Goal: Task Accomplishment & Management: Use online tool/utility

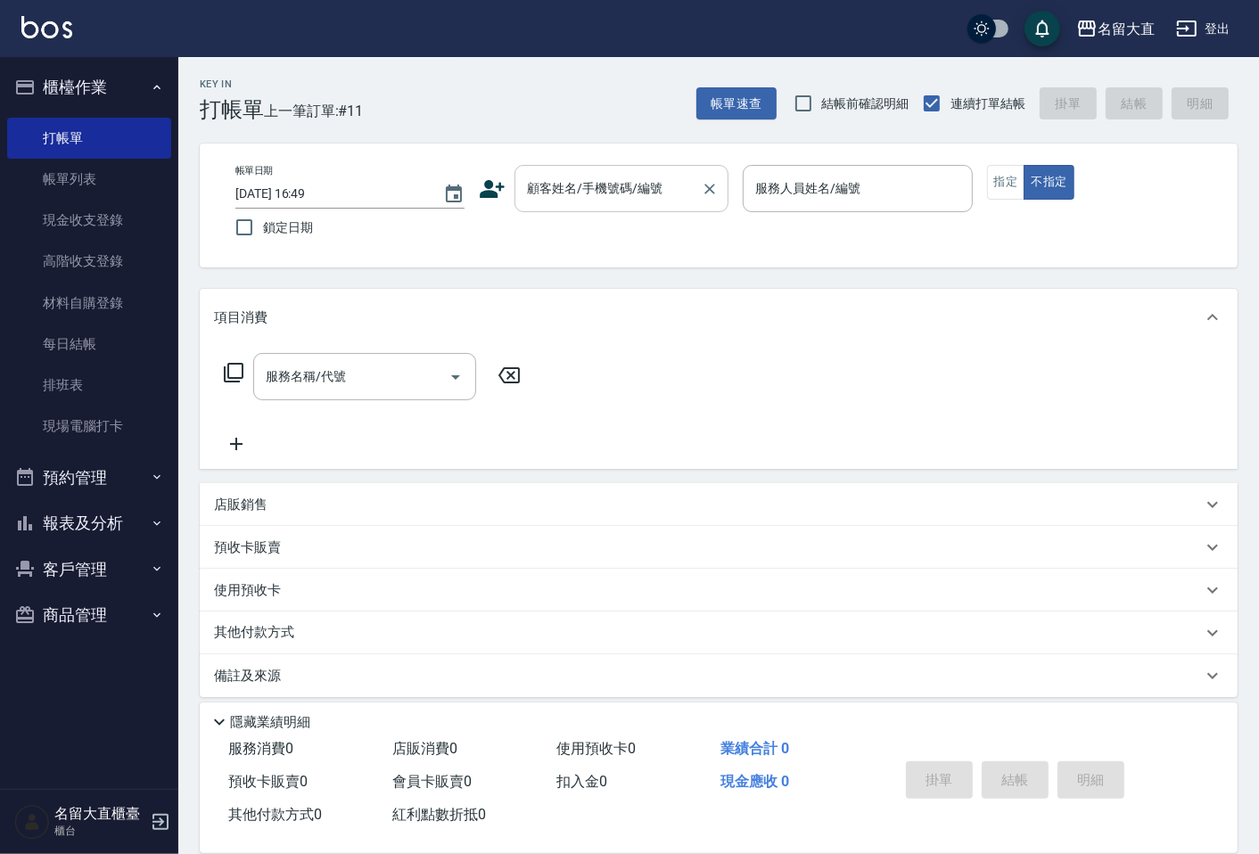
click at [567, 199] on input "顧客姓名/手機號碼/編號" at bounding box center [607, 188] width 171 height 31
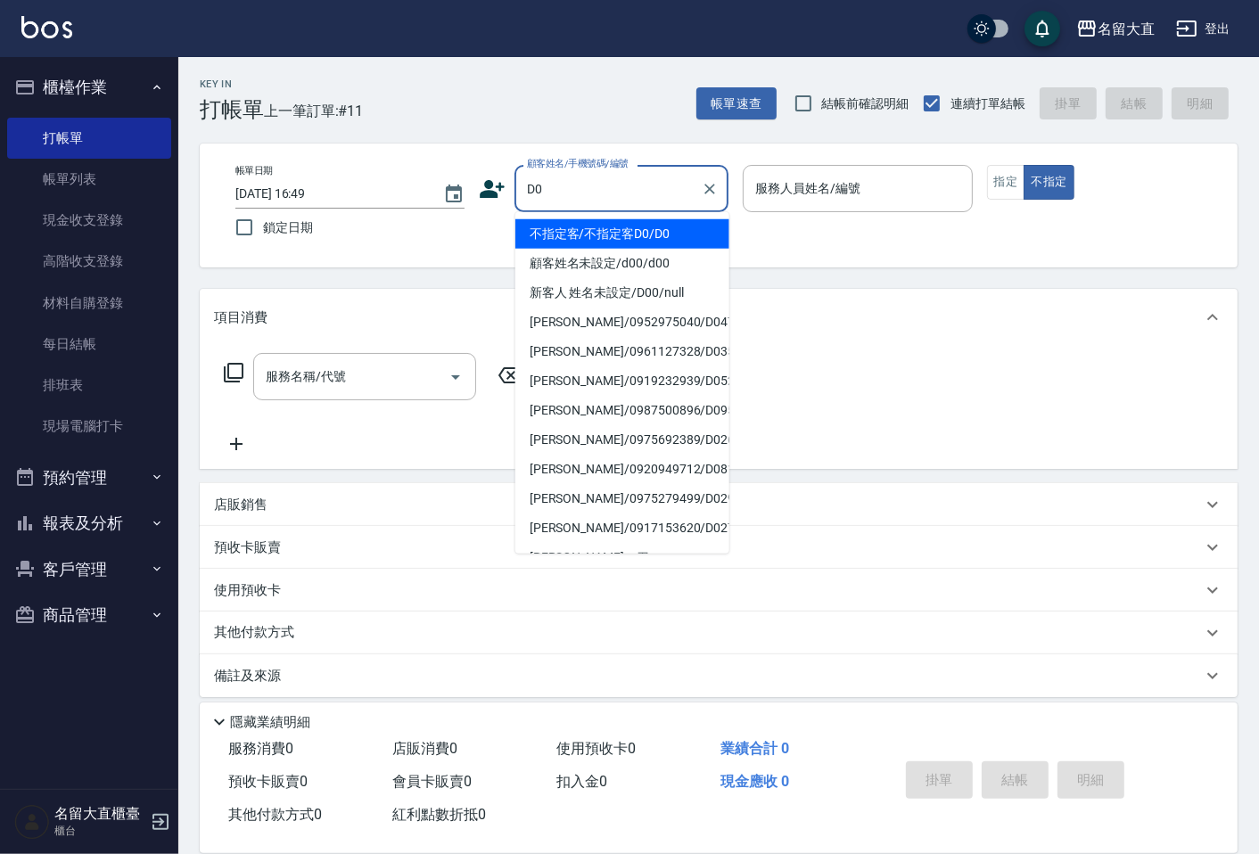
type input "不指定客/不指定客D0/D0"
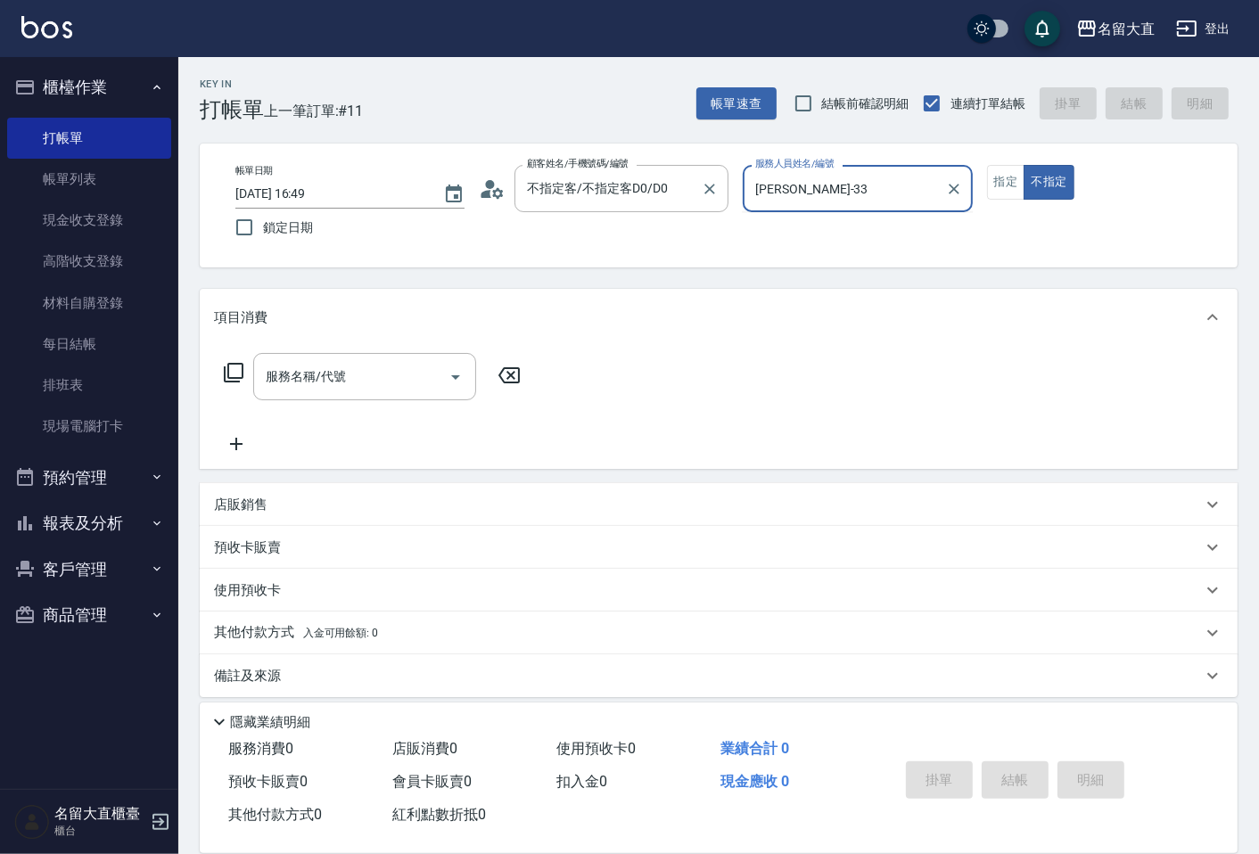
type input "[PERSON_NAME]3"
click at [1023, 165] on button "不指定" at bounding box center [1048, 182] width 50 height 35
type button "false"
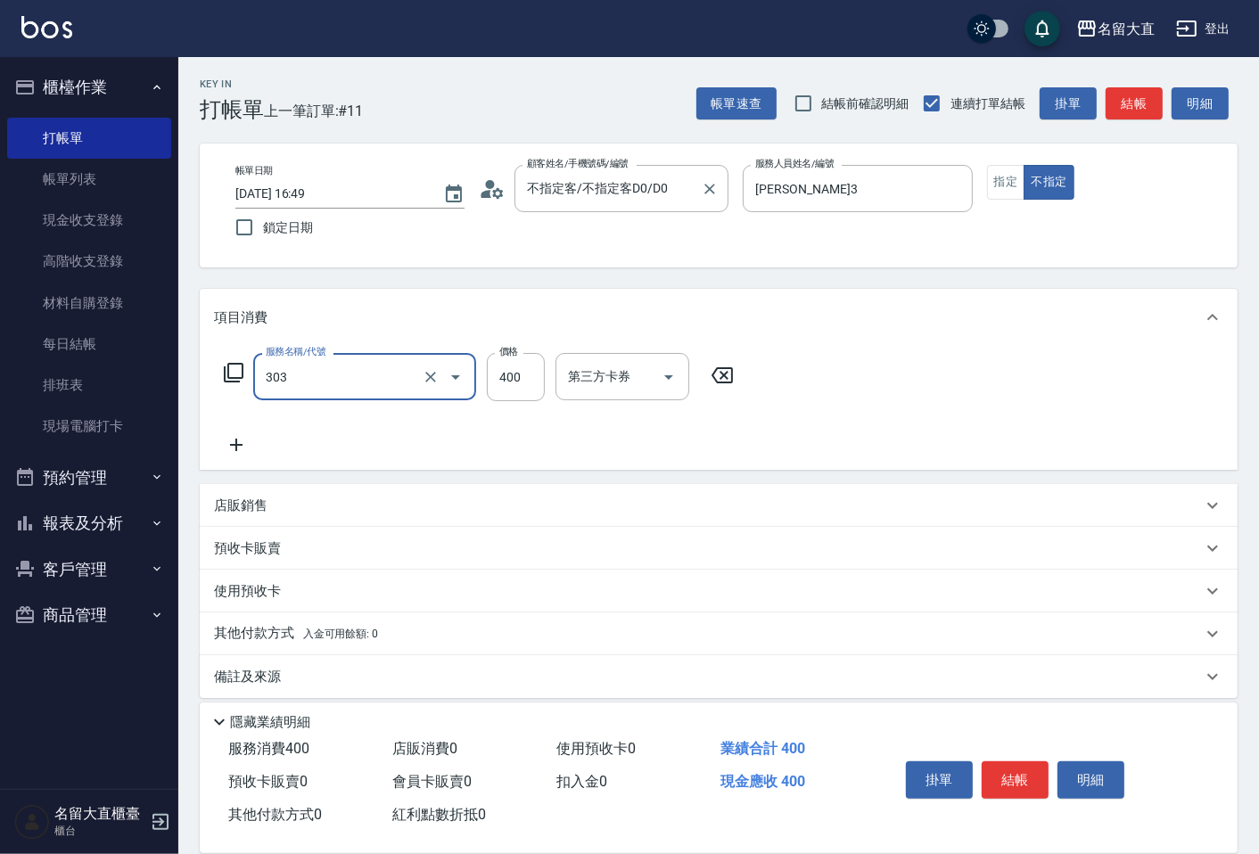
type input "剪髮(C級)(303)"
type input "350"
click at [1010, 782] on button "結帳" at bounding box center [1015, 779] width 67 height 37
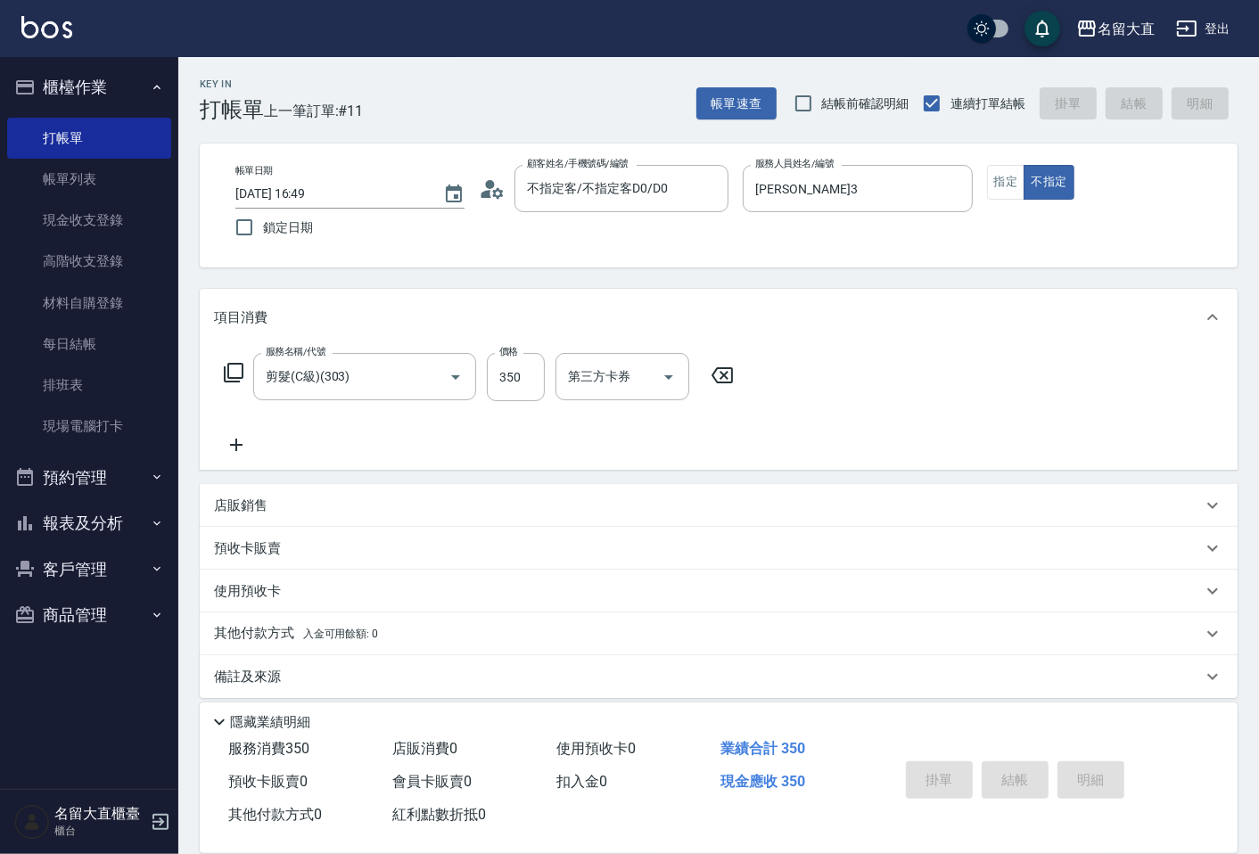
type input "[DATE] 17:46"
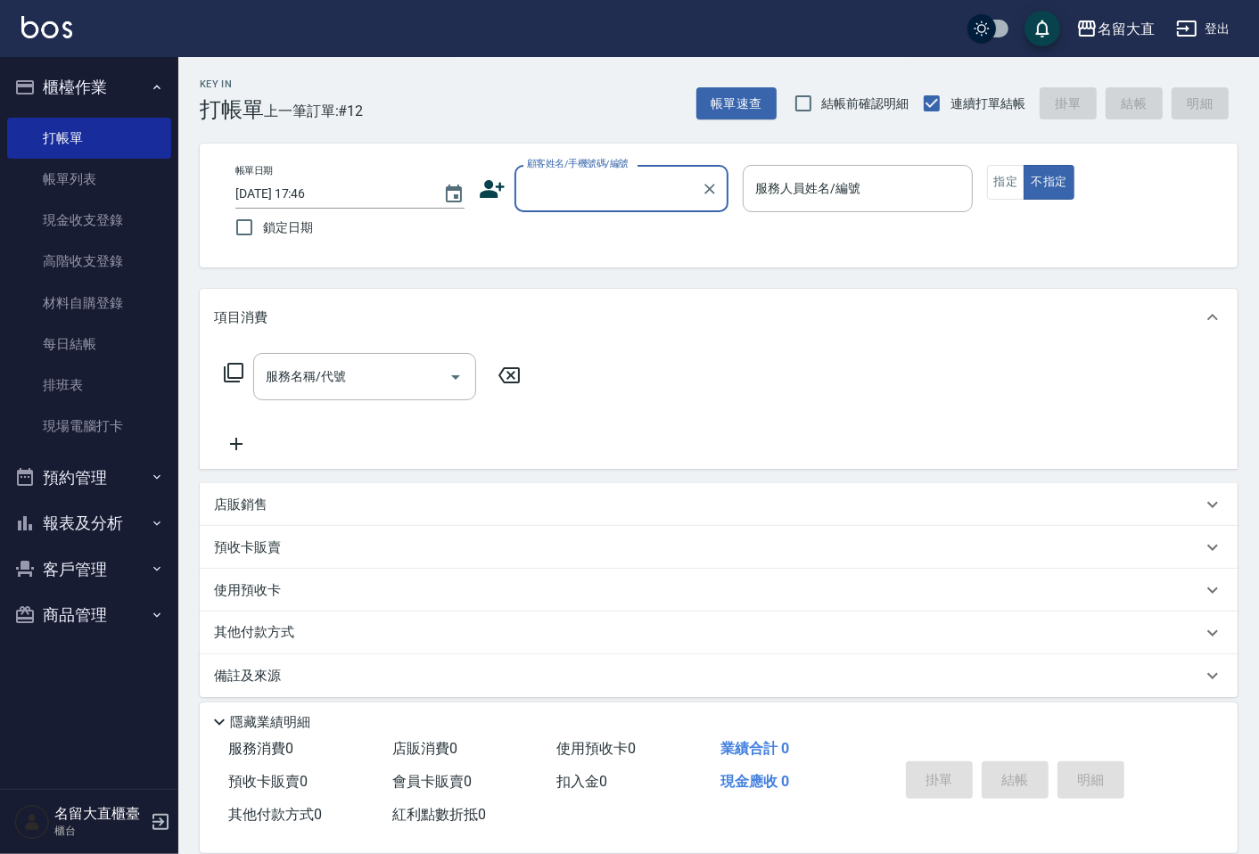
click at [530, 184] on input "顧客姓名/手機號碼/編號" at bounding box center [607, 188] width 171 height 31
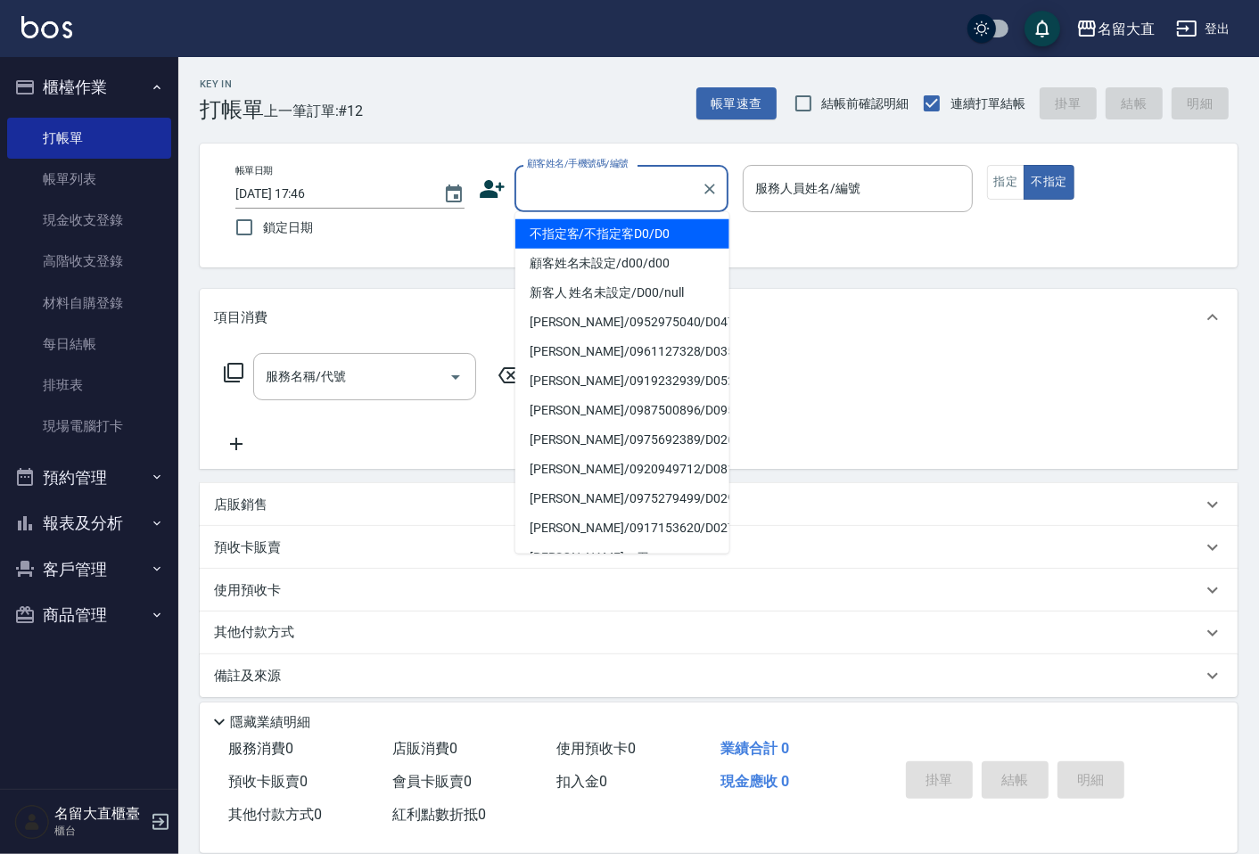
click at [550, 234] on li "不指定客/不指定客D0/D0" at bounding box center [622, 233] width 214 height 29
type input "不指定客/不指定客D0/D0"
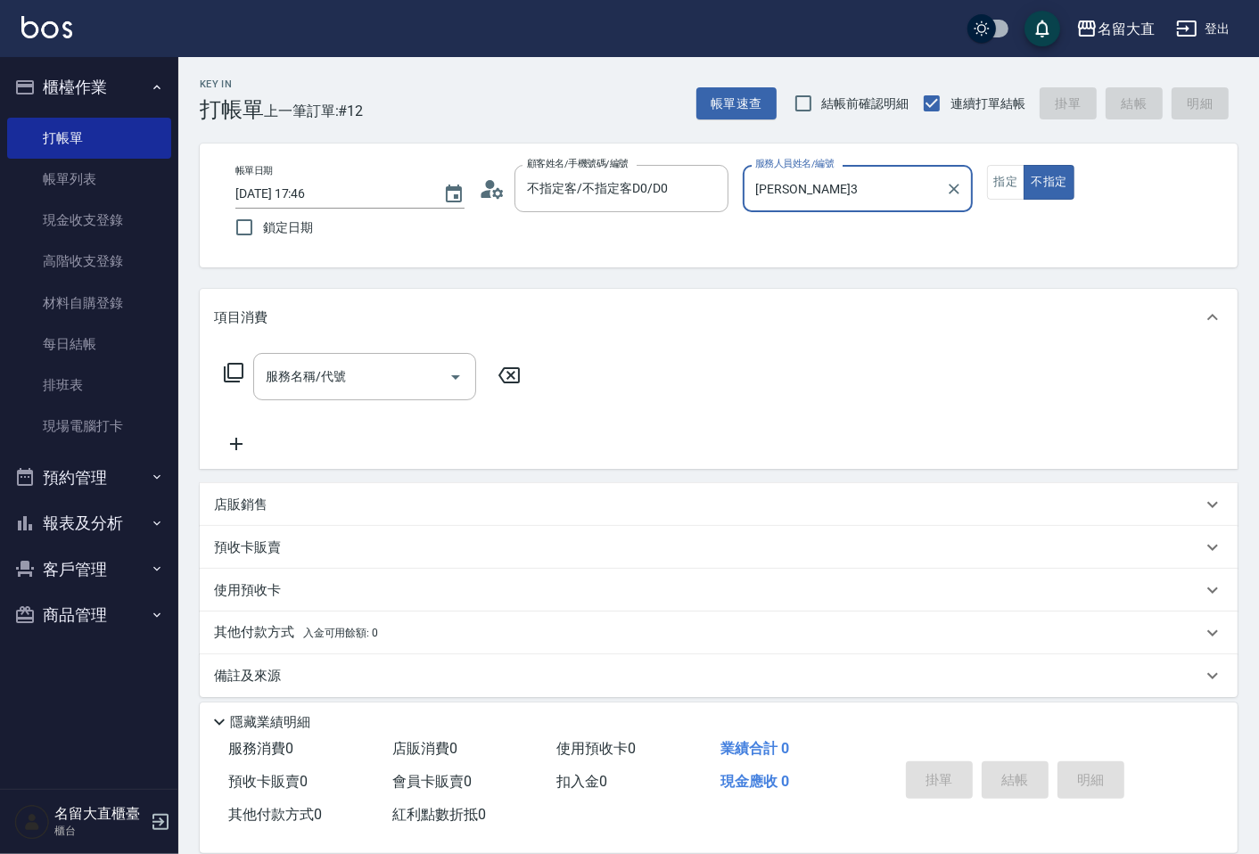
click at [778, 210] on div "[PERSON_NAME]-3 服務人員姓名/編號" at bounding box center [857, 188] width 229 height 47
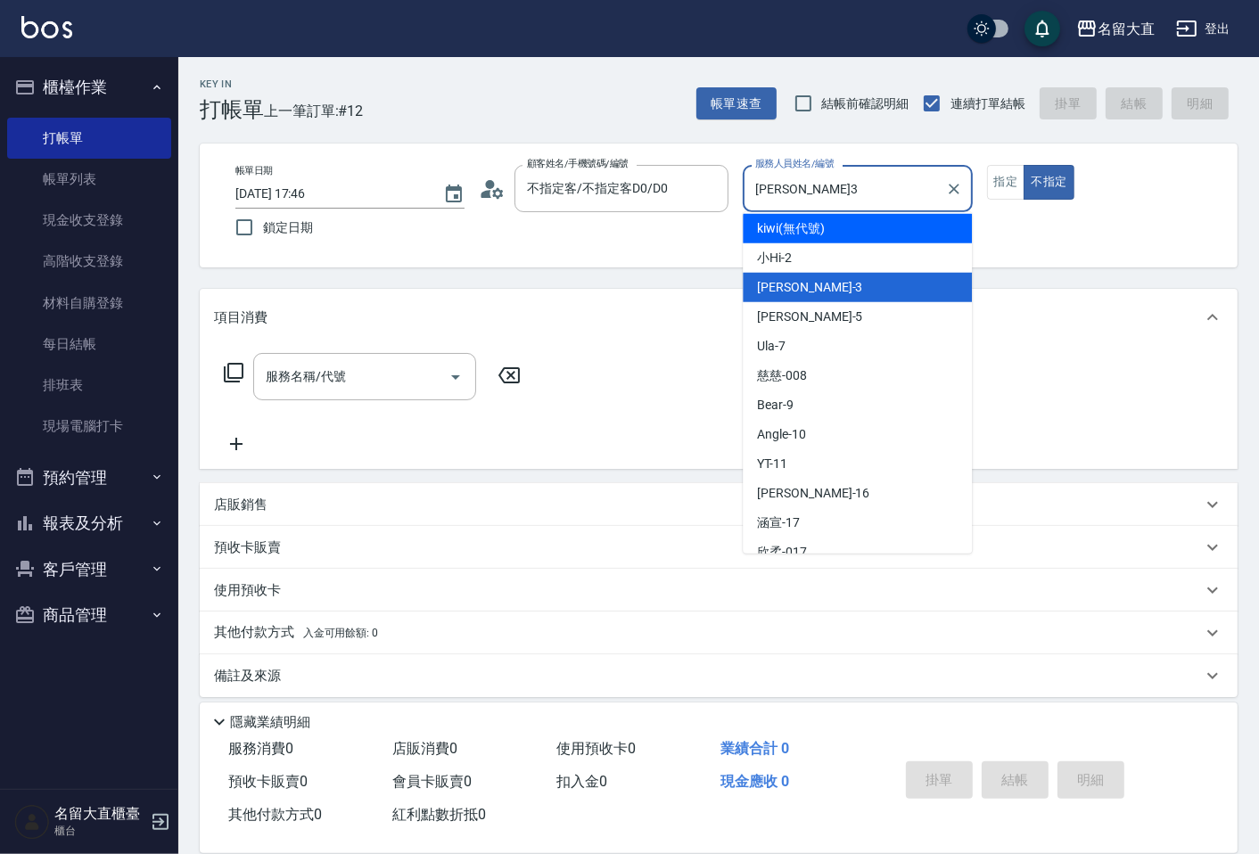
scroll to position [198, 0]
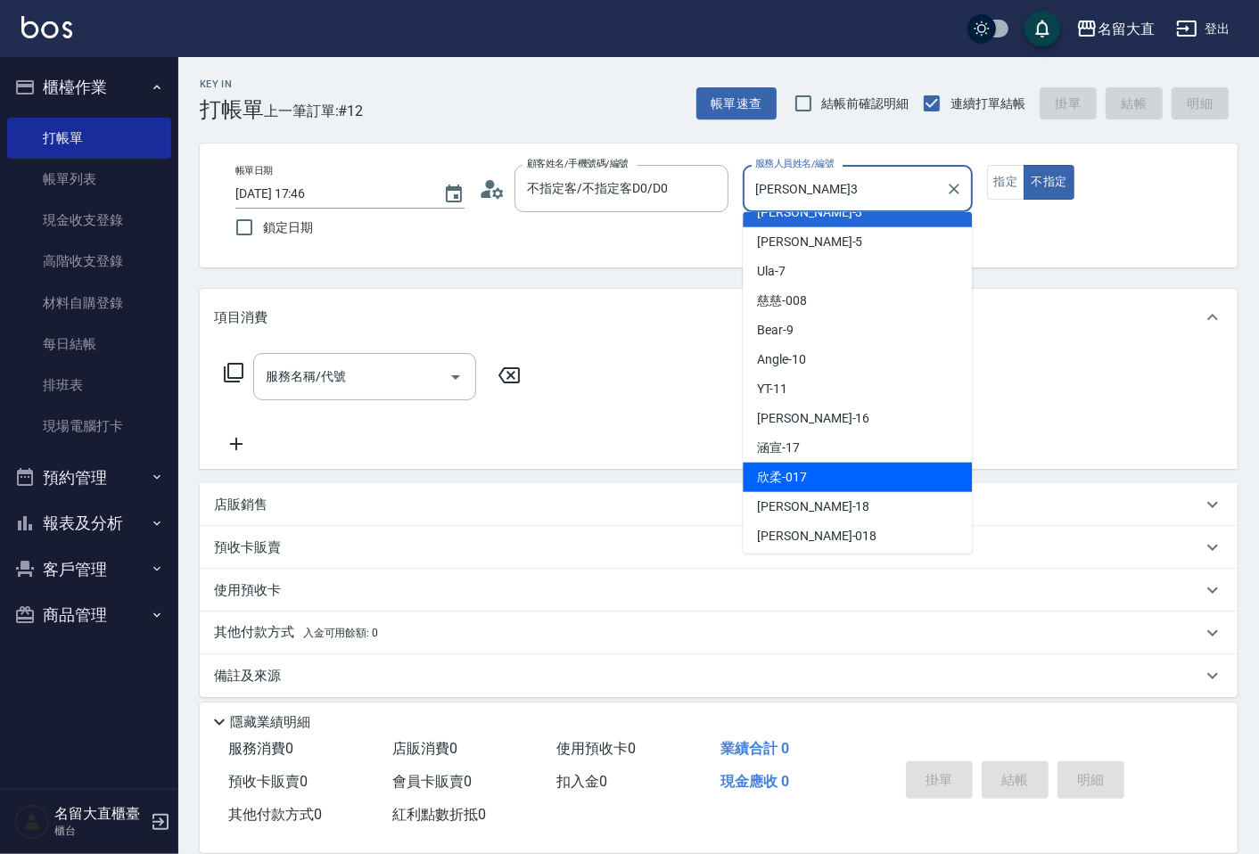
click at [822, 464] on div "欣柔 -017" at bounding box center [857, 477] width 229 height 29
type input "欣柔-017"
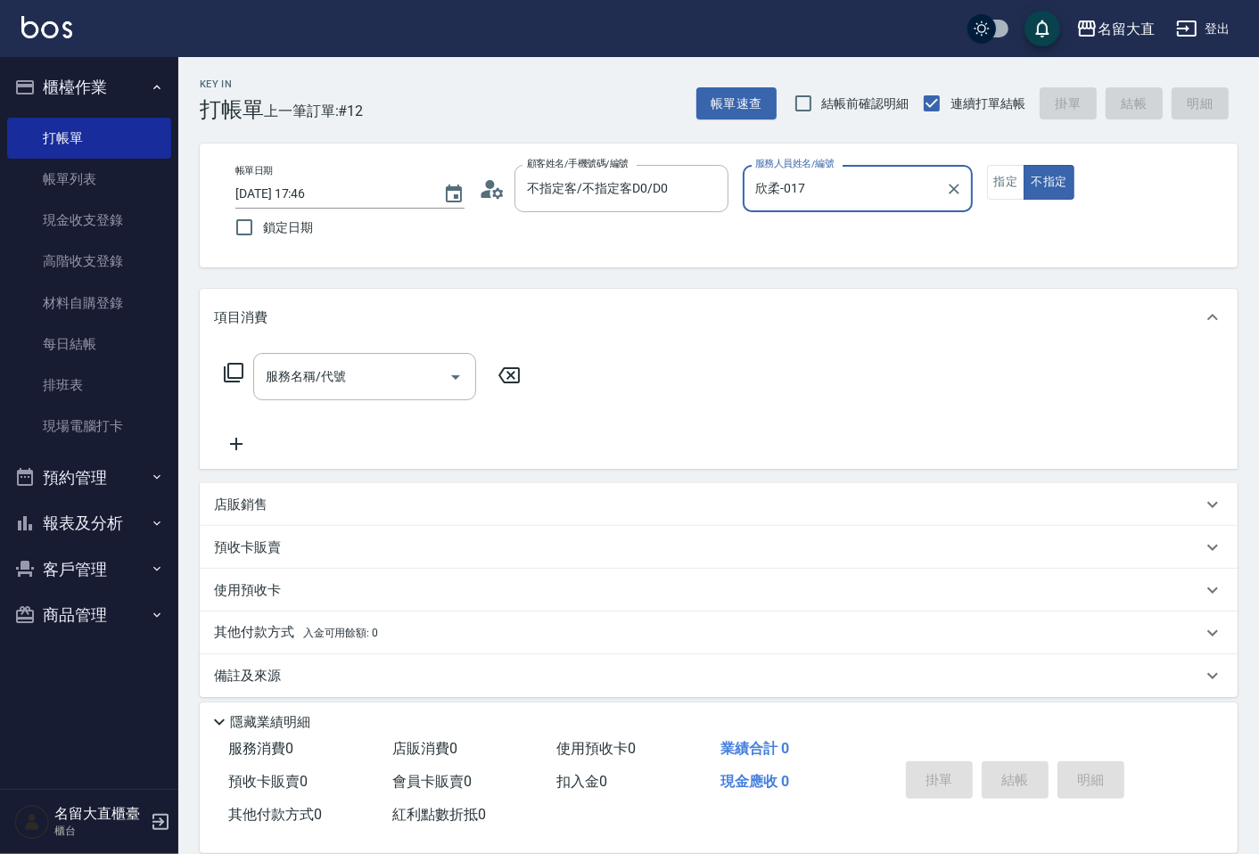
drag, startPoint x: 379, startPoint y: 348, endPoint x: 376, endPoint y: 370, distance: 22.4
click at [378, 349] on div "服務名稱/代號 服務名稱/代號" at bounding box center [719, 407] width 1038 height 123
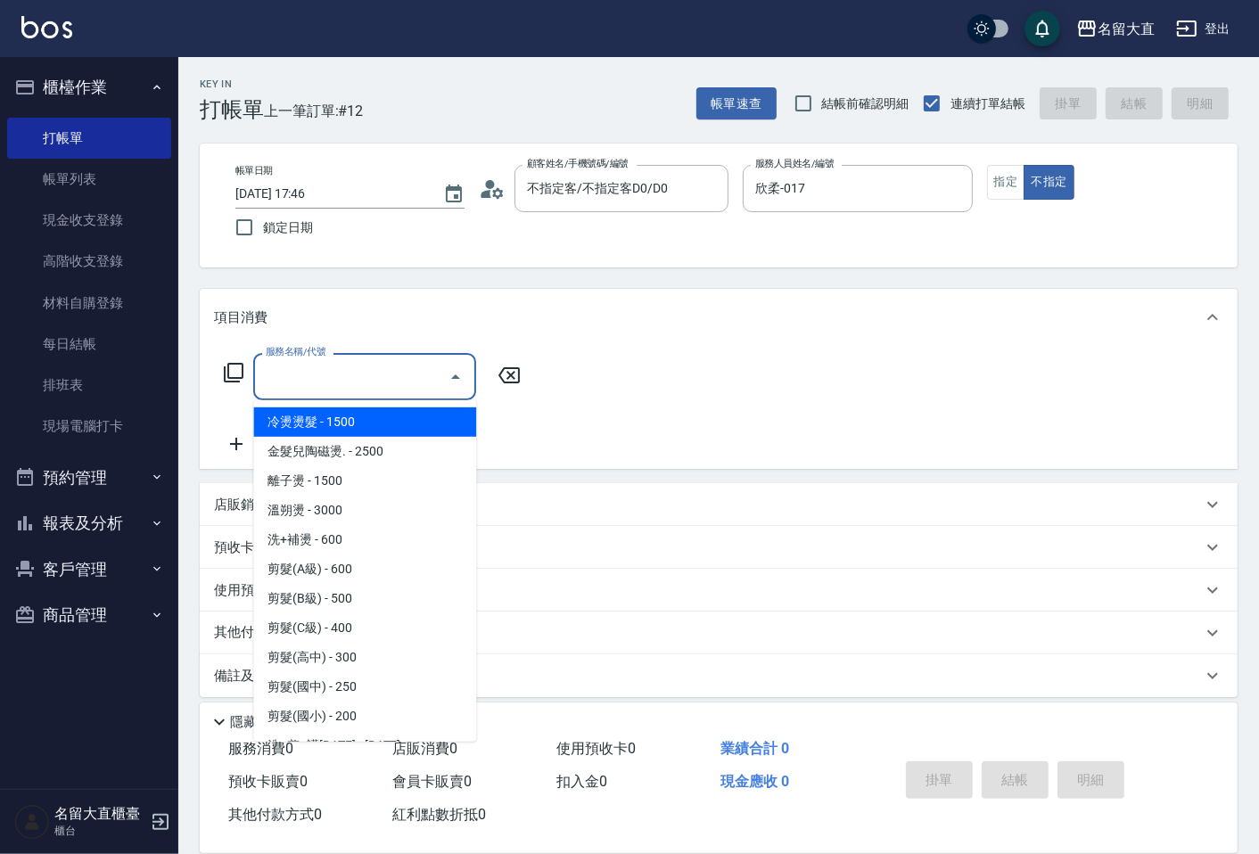
click at [376, 370] on input "服務名稱/代號" at bounding box center [351, 376] width 180 height 31
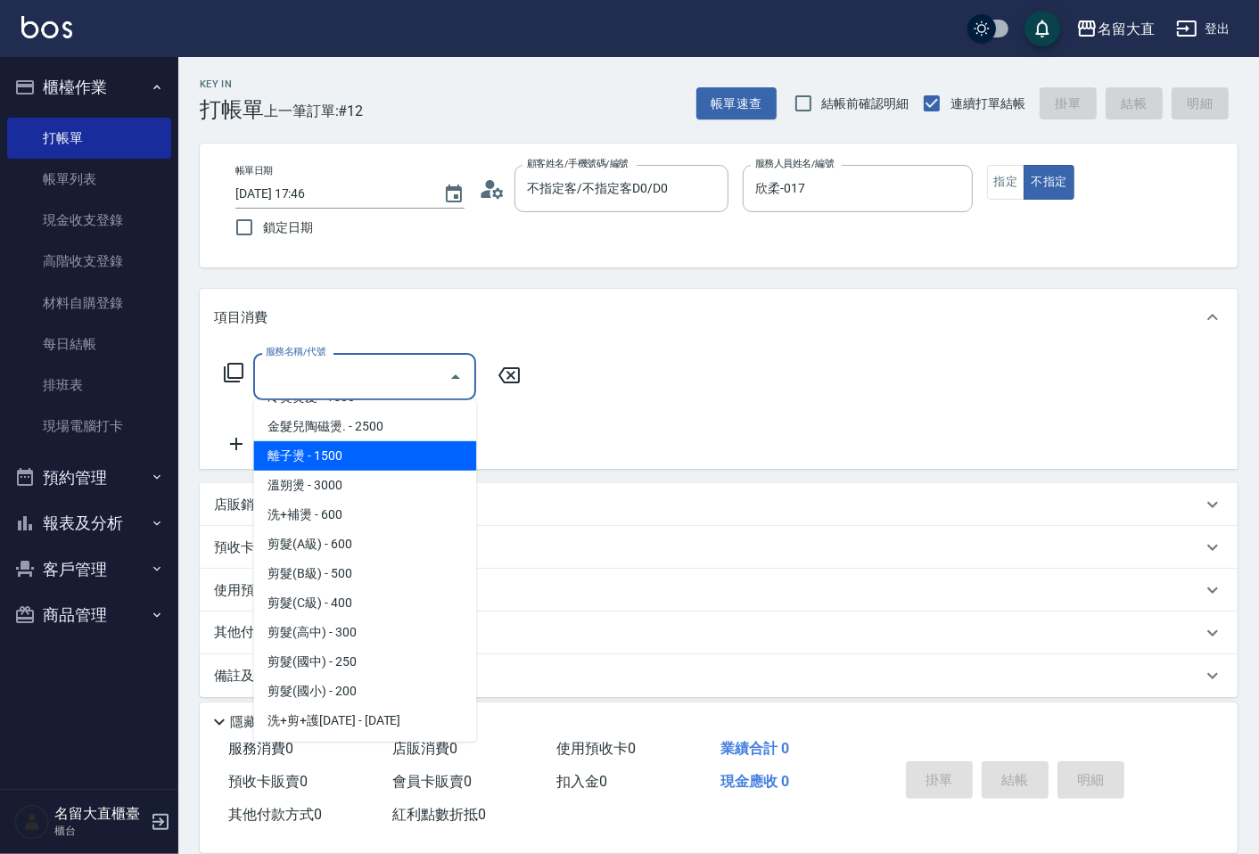
scroll to position [99, 0]
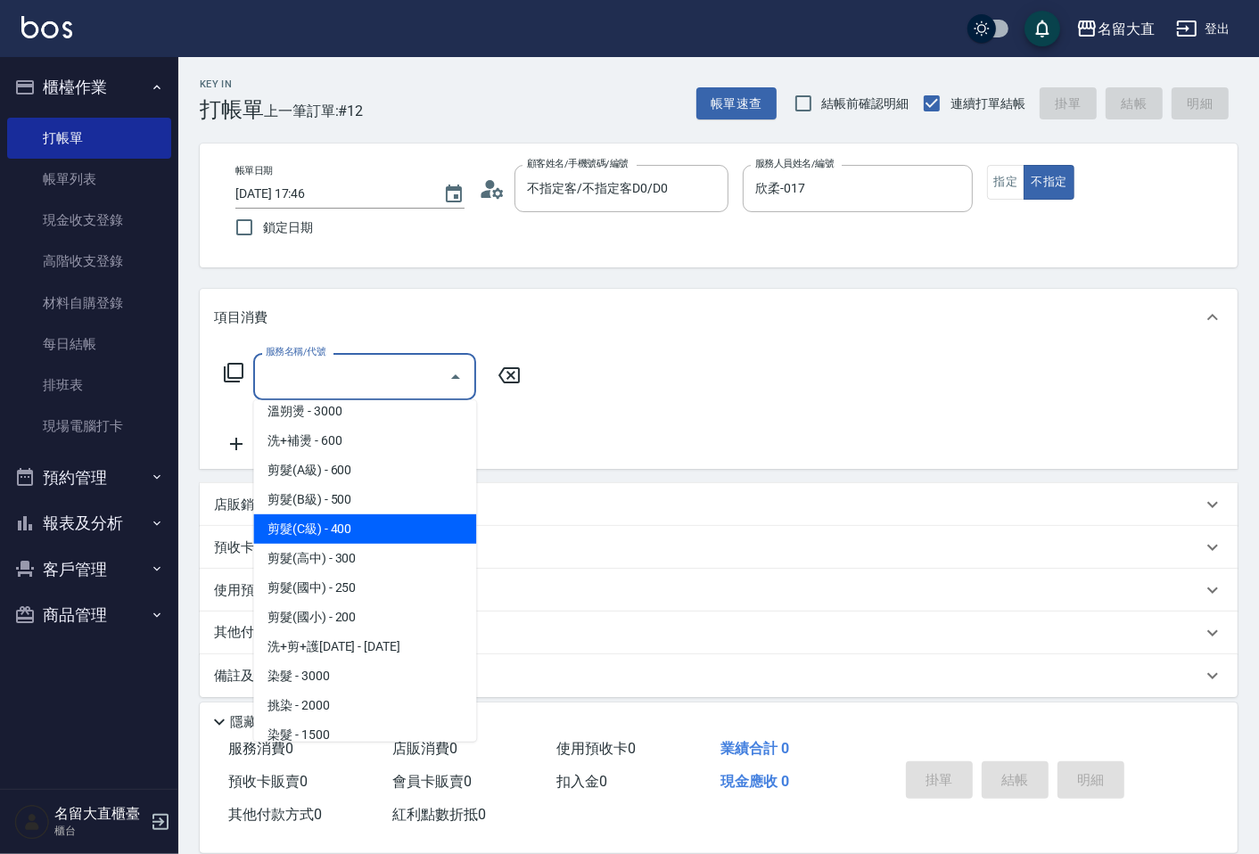
click at [373, 519] on span "剪髮(C級) - 400" at bounding box center [364, 528] width 223 height 29
type input "剪髮(C級)(303)"
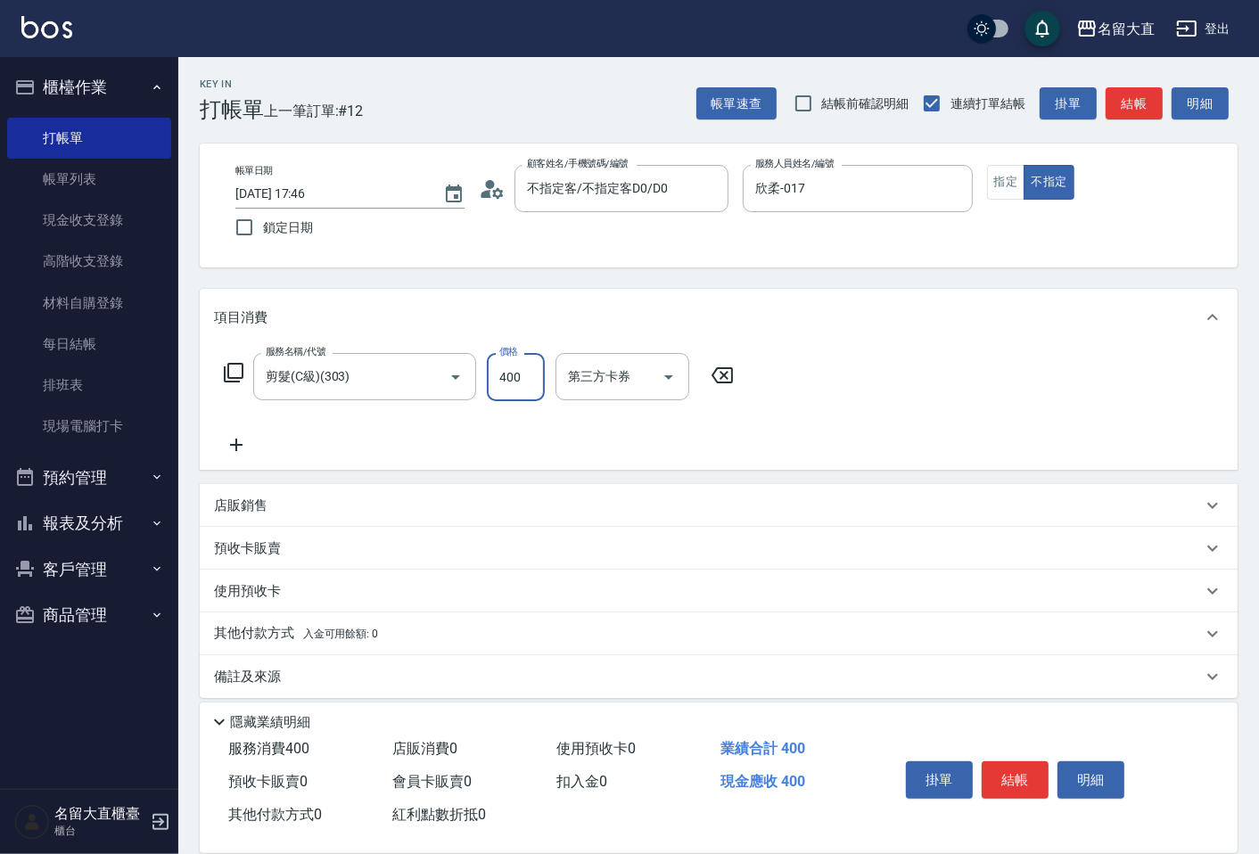
click at [513, 380] on input "400" at bounding box center [516, 377] width 58 height 48
type input "150"
click at [252, 442] on icon at bounding box center [236, 444] width 45 height 21
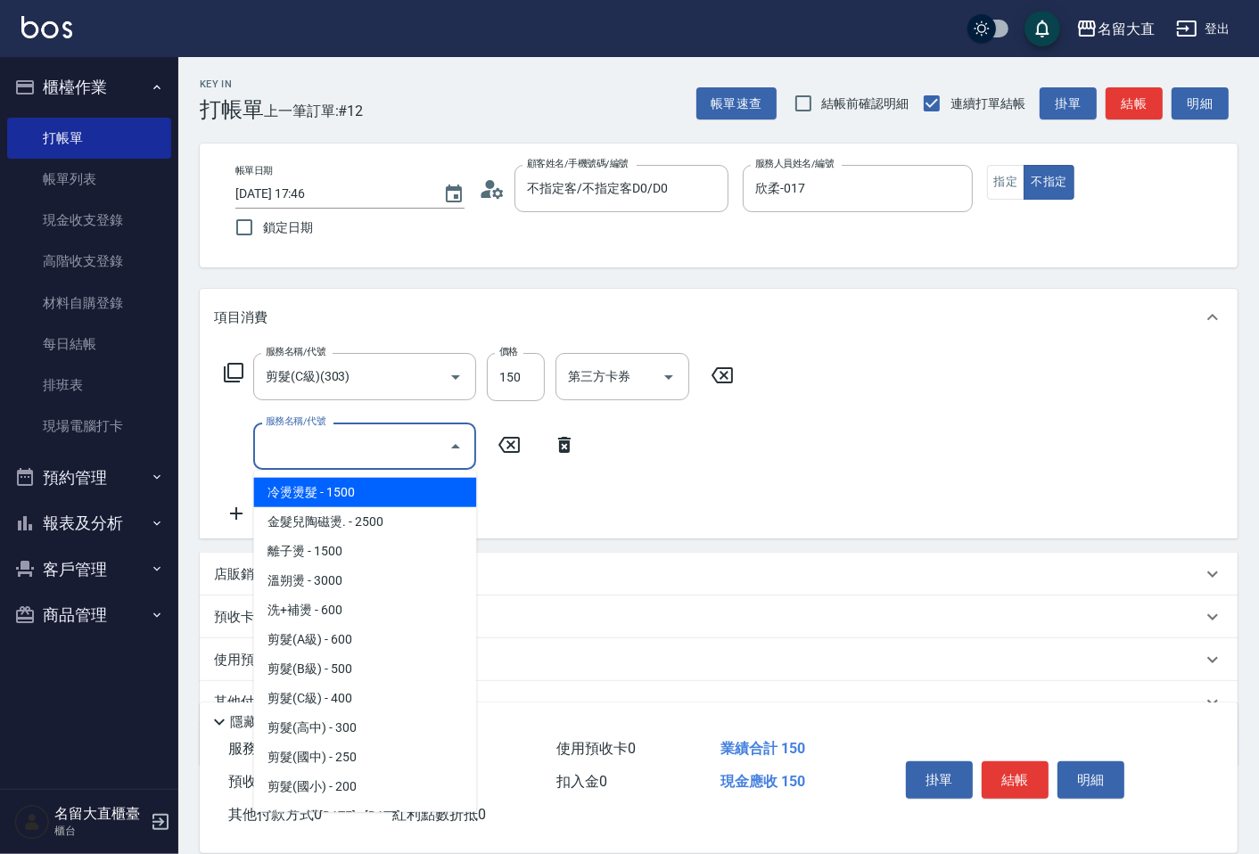
click at [276, 448] on input "服務名稱/代號" at bounding box center [351, 446] width 180 height 31
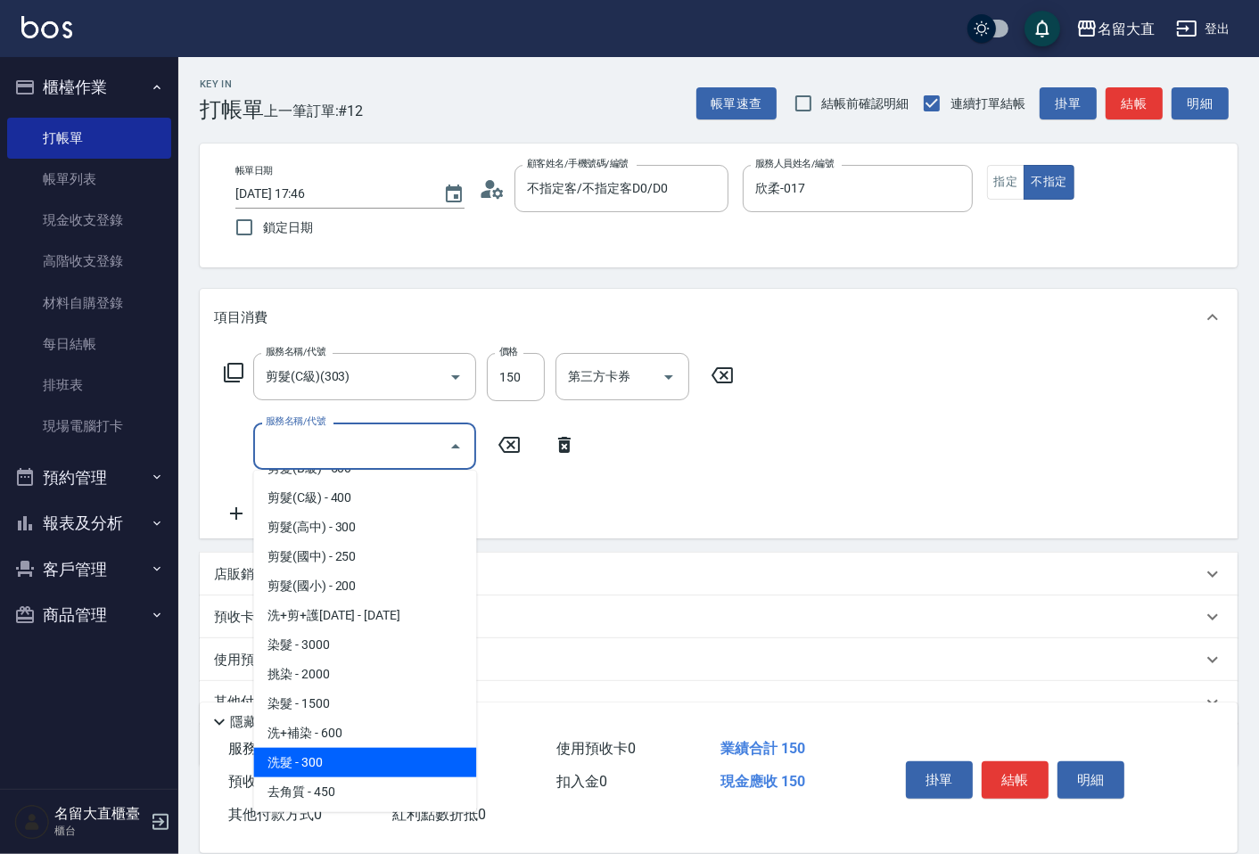
scroll to position [396, 0]
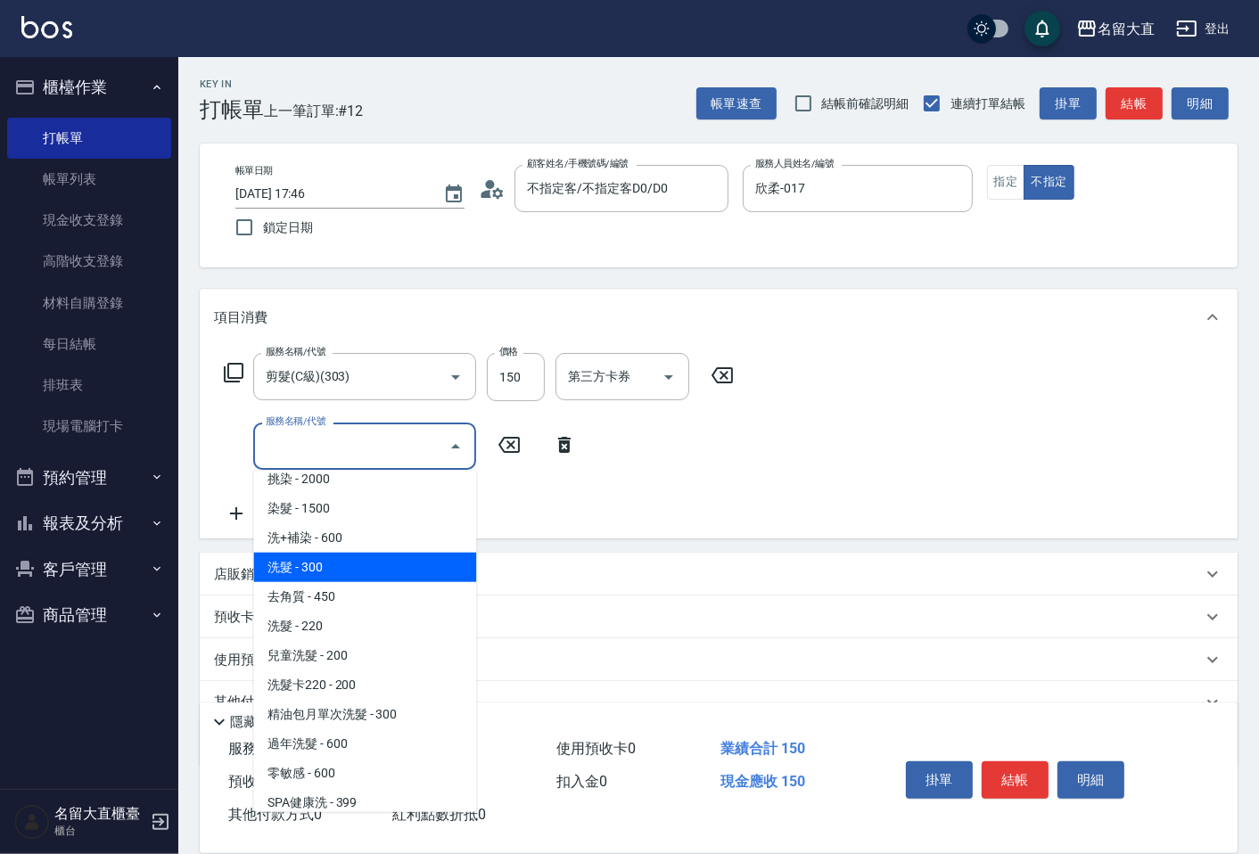
click at [330, 575] on span "洗髮 - 300" at bounding box center [364, 567] width 223 height 29
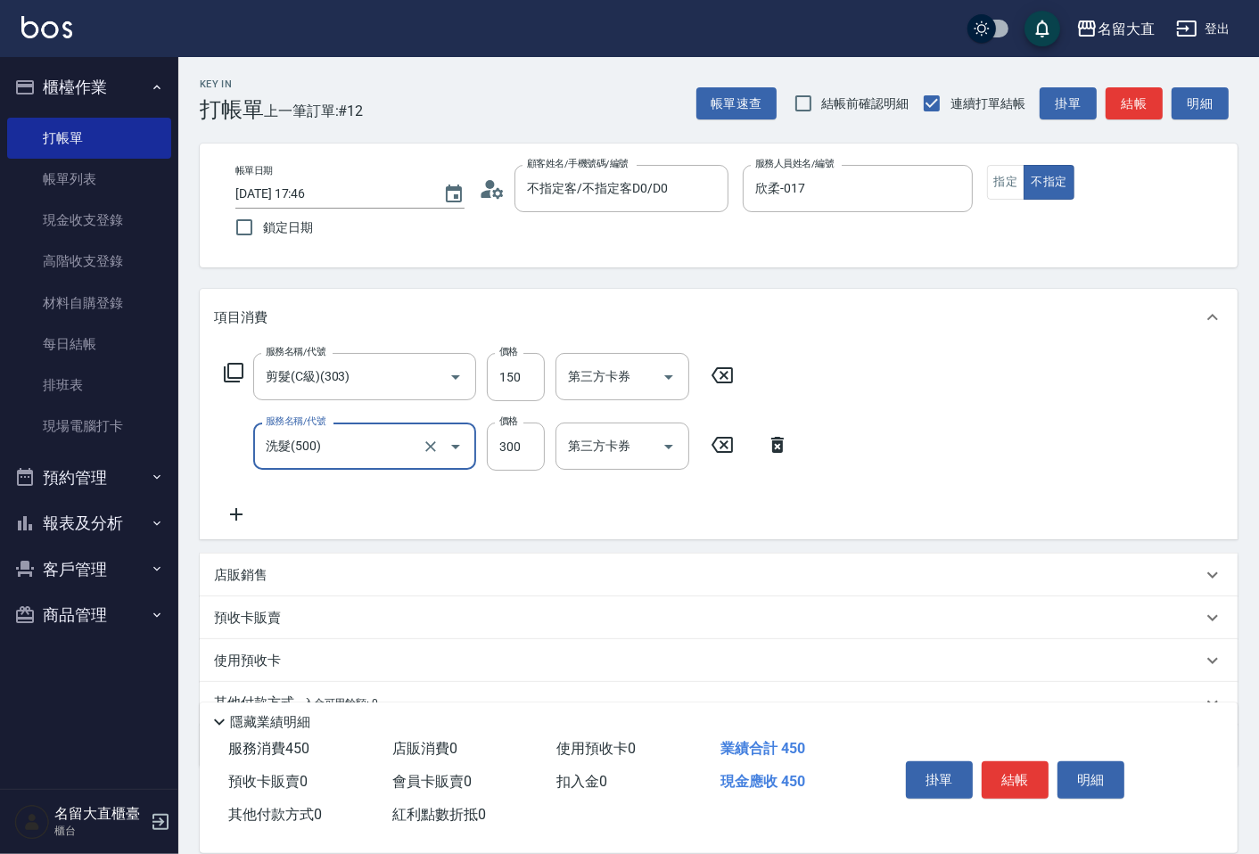
type input "洗髮(500)"
click at [239, 515] on icon at bounding box center [236, 514] width 45 height 21
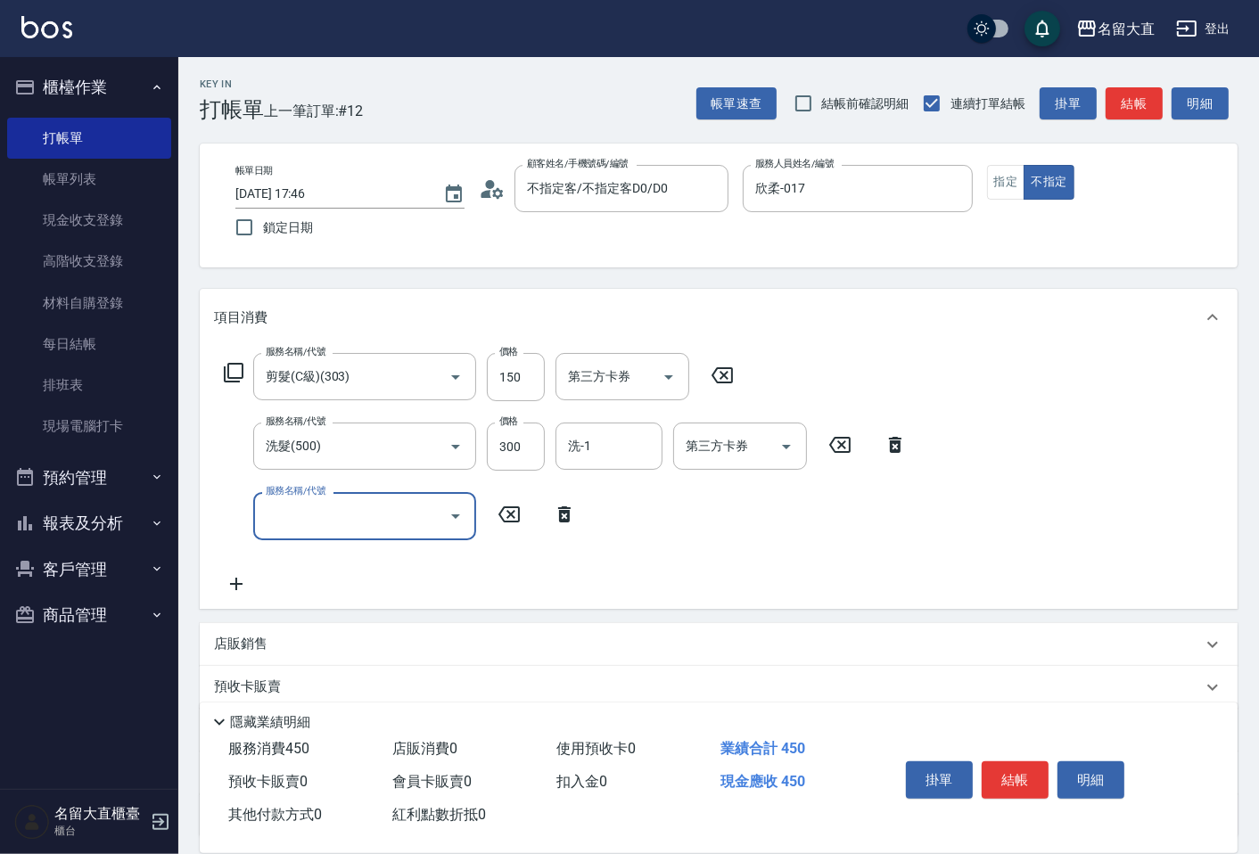
drag, startPoint x: 239, startPoint y: 515, endPoint x: 295, endPoint y: 536, distance: 59.8
click at [291, 528] on input "服務名稱/代號" at bounding box center [351, 515] width 180 height 31
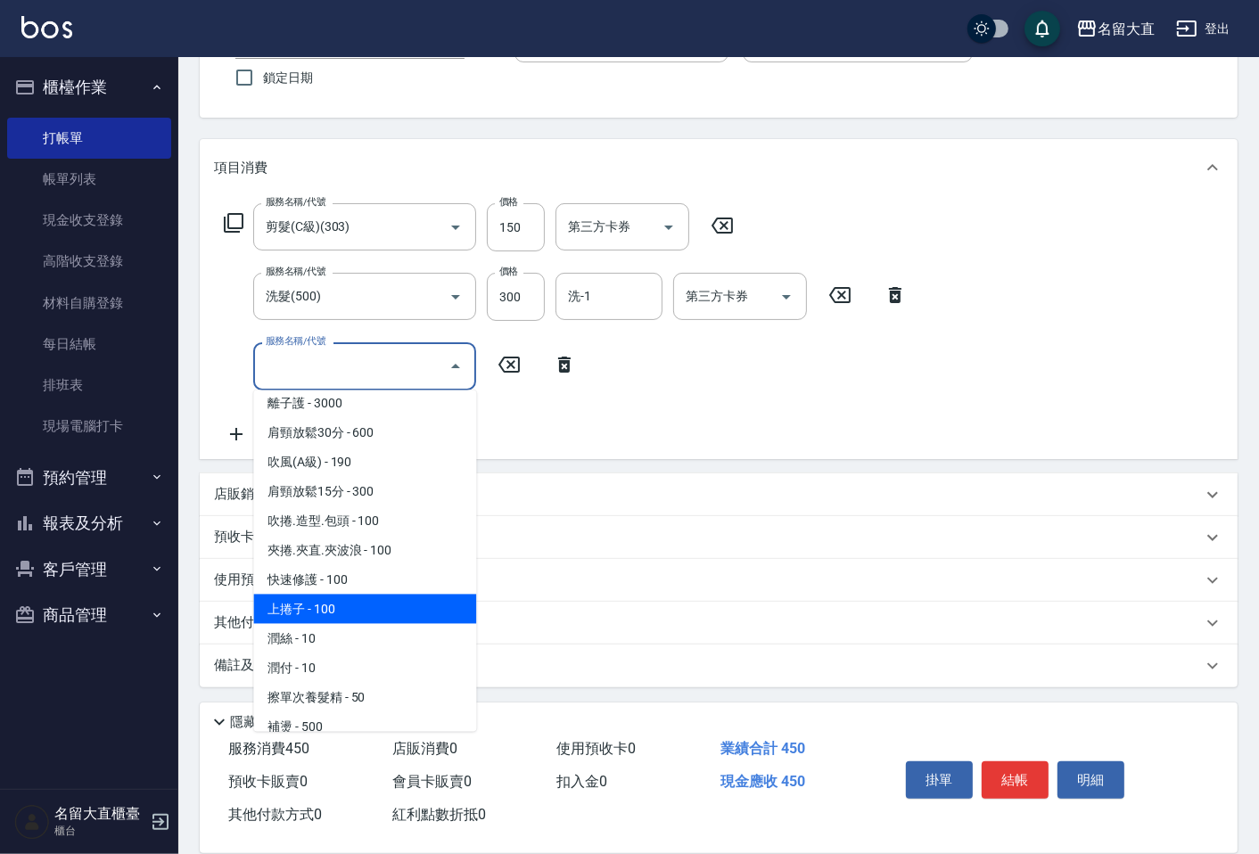
scroll to position [1584, 0]
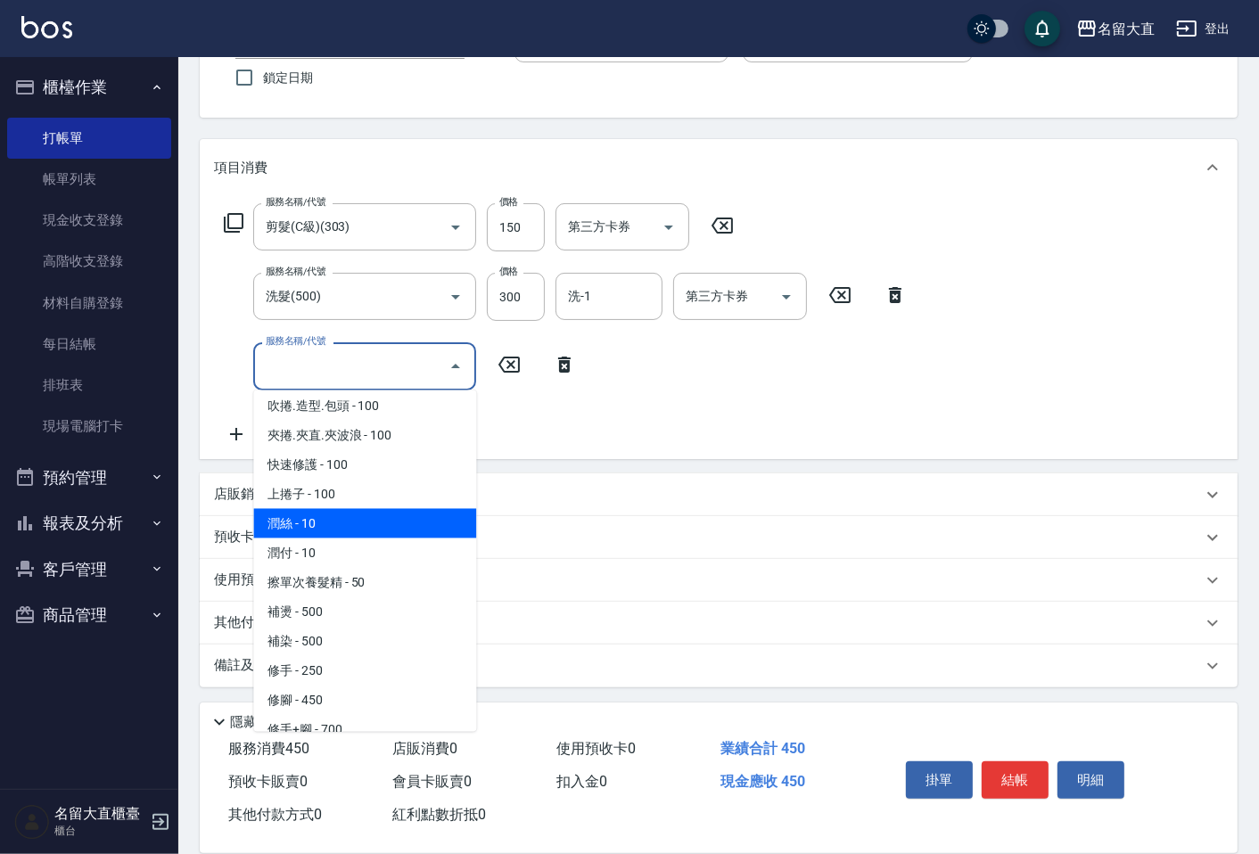
click at [312, 512] on span "潤絲 - 10" at bounding box center [364, 523] width 223 height 29
type input "潤絲(802)"
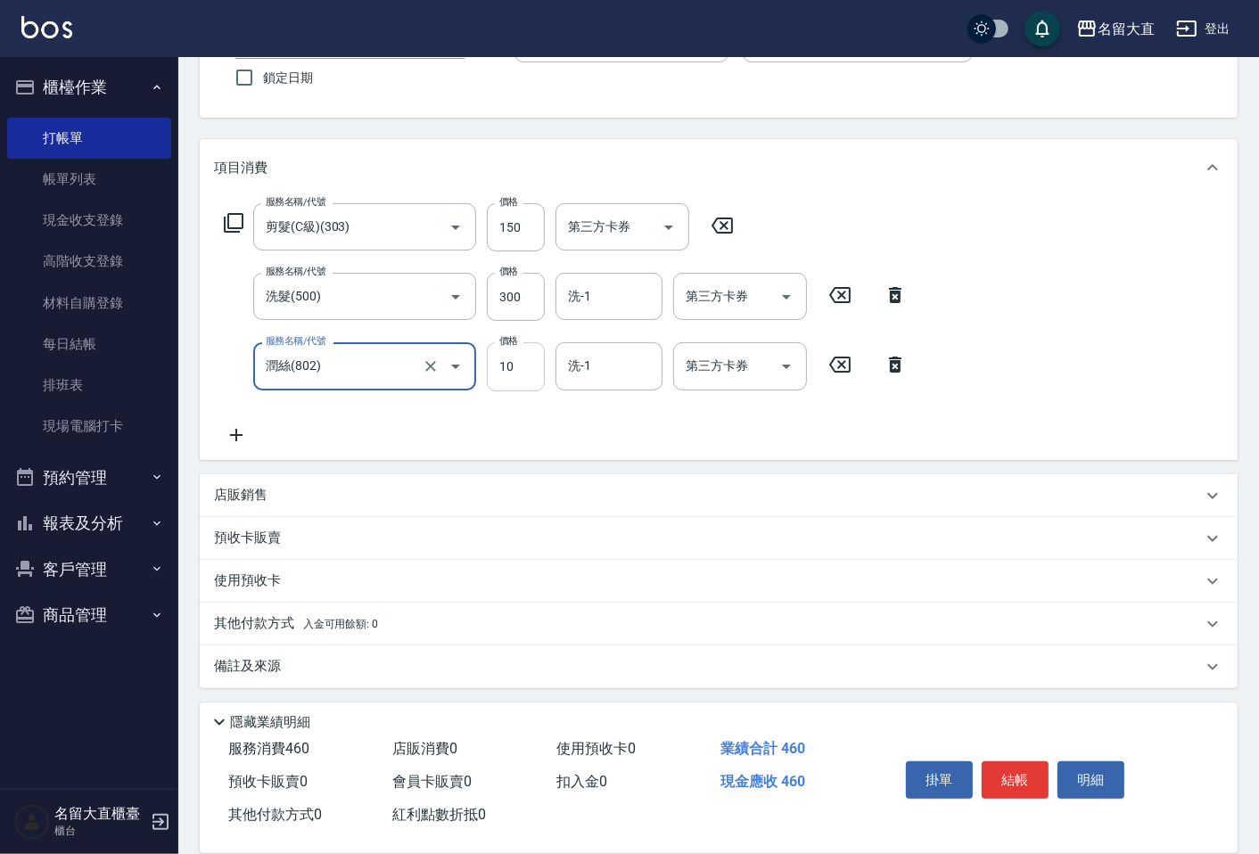
click at [500, 379] on input "10" at bounding box center [516, 366] width 58 height 48
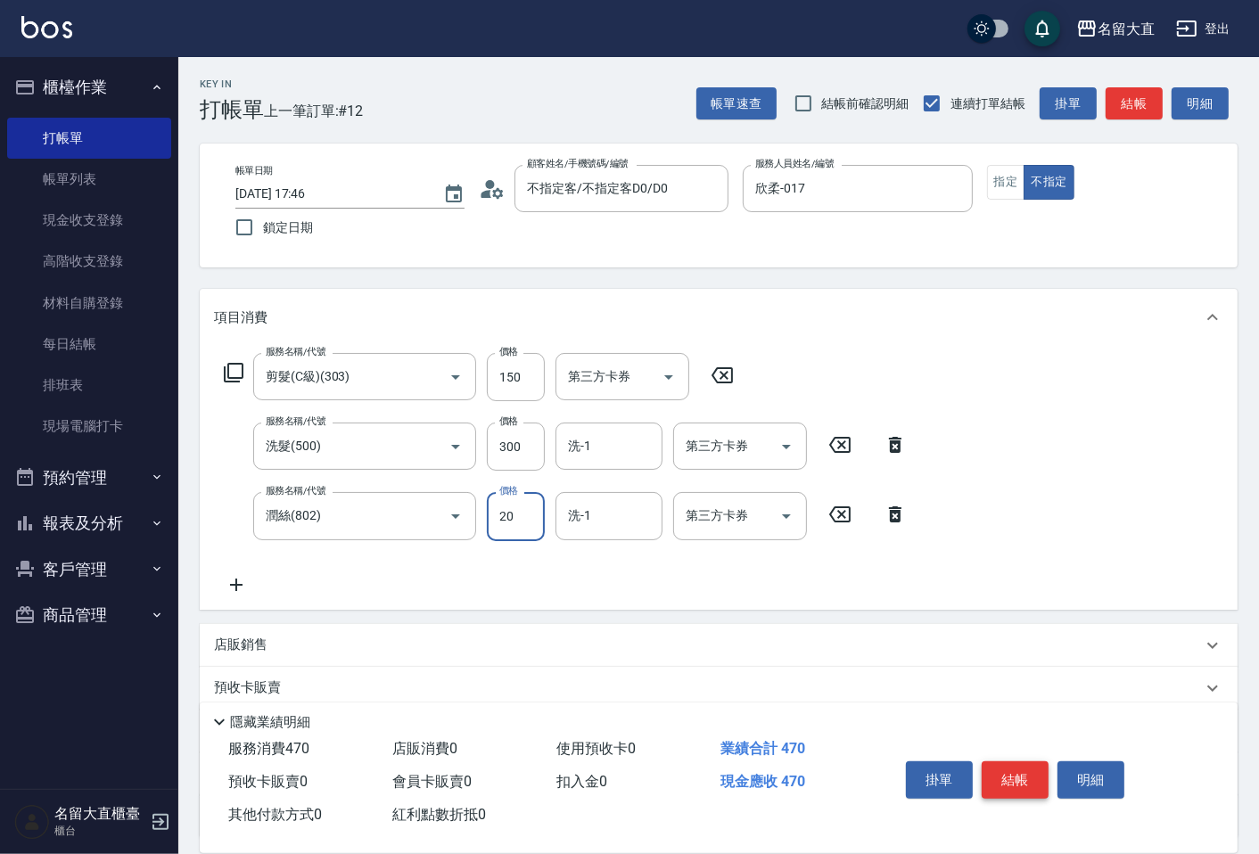
type input "20"
click at [1003, 765] on button "結帳" at bounding box center [1015, 779] width 67 height 37
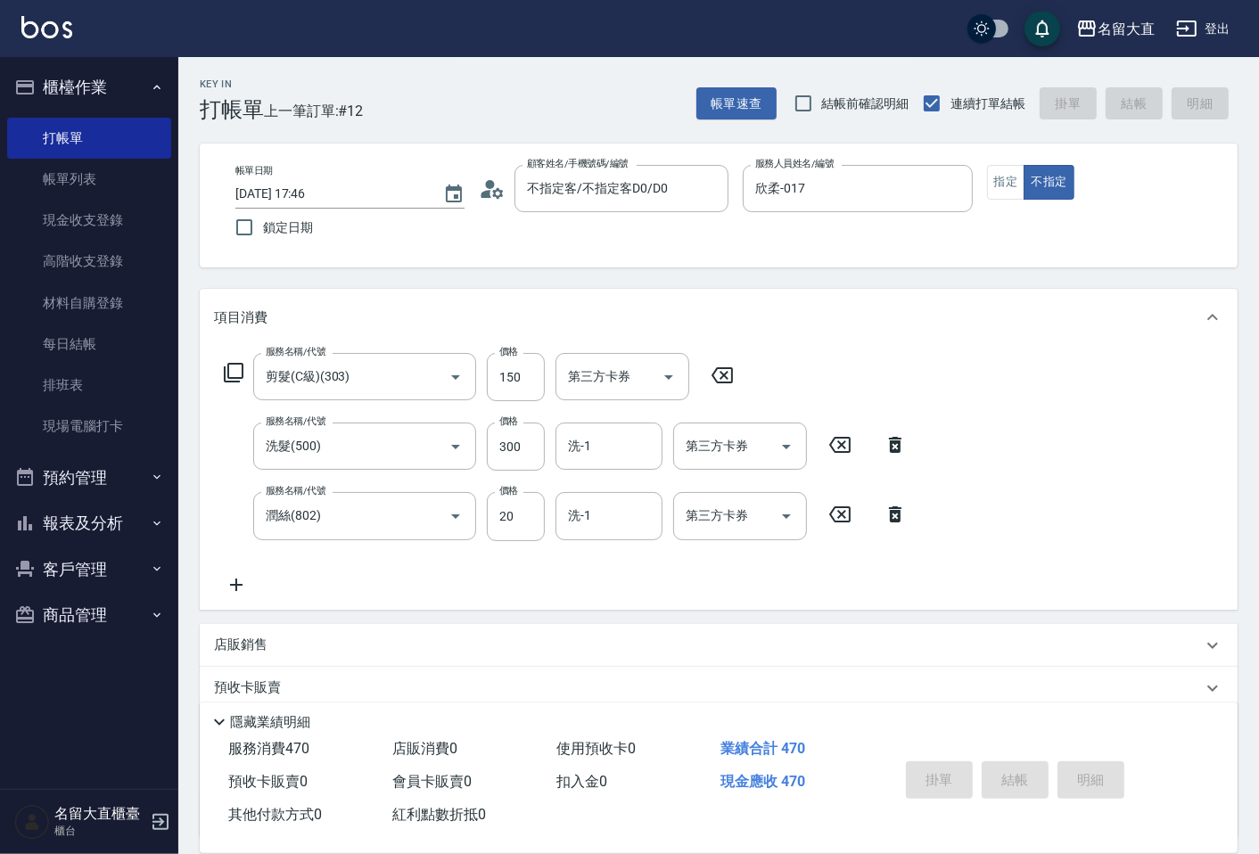
type input "[DATE] 17:52"
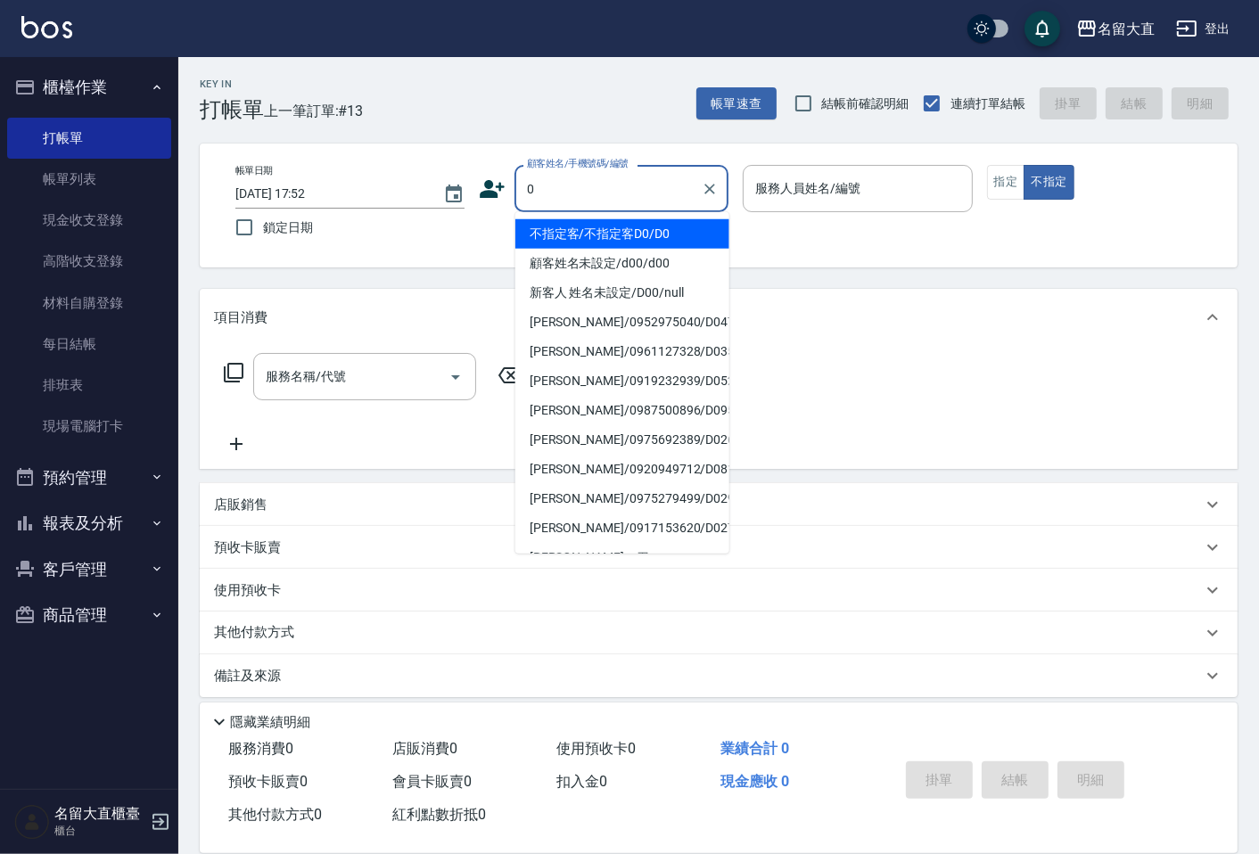
type input "不指定客/不指定客D0/D0"
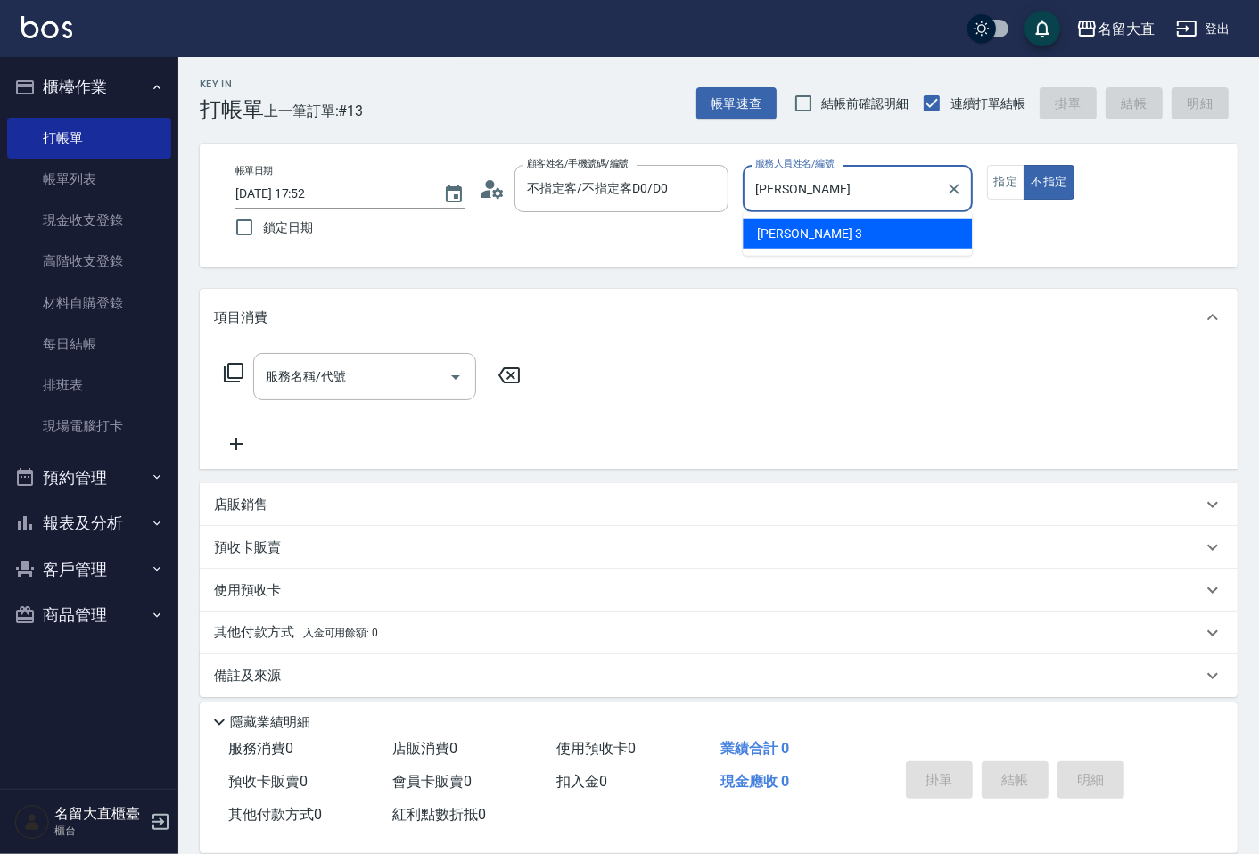
type input "郭"
type input "Bear-9"
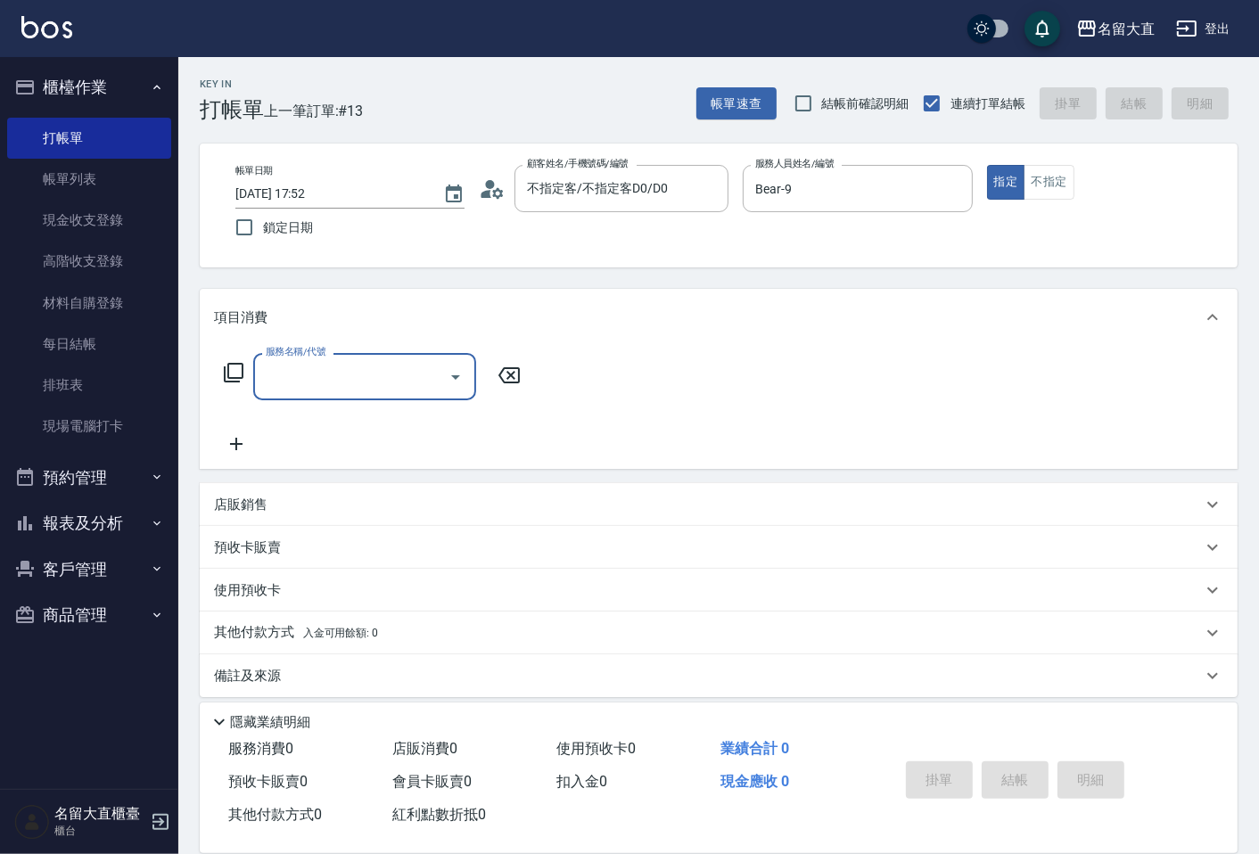
click at [251, 501] on p "店販銷售" at bounding box center [240, 505] width 53 height 19
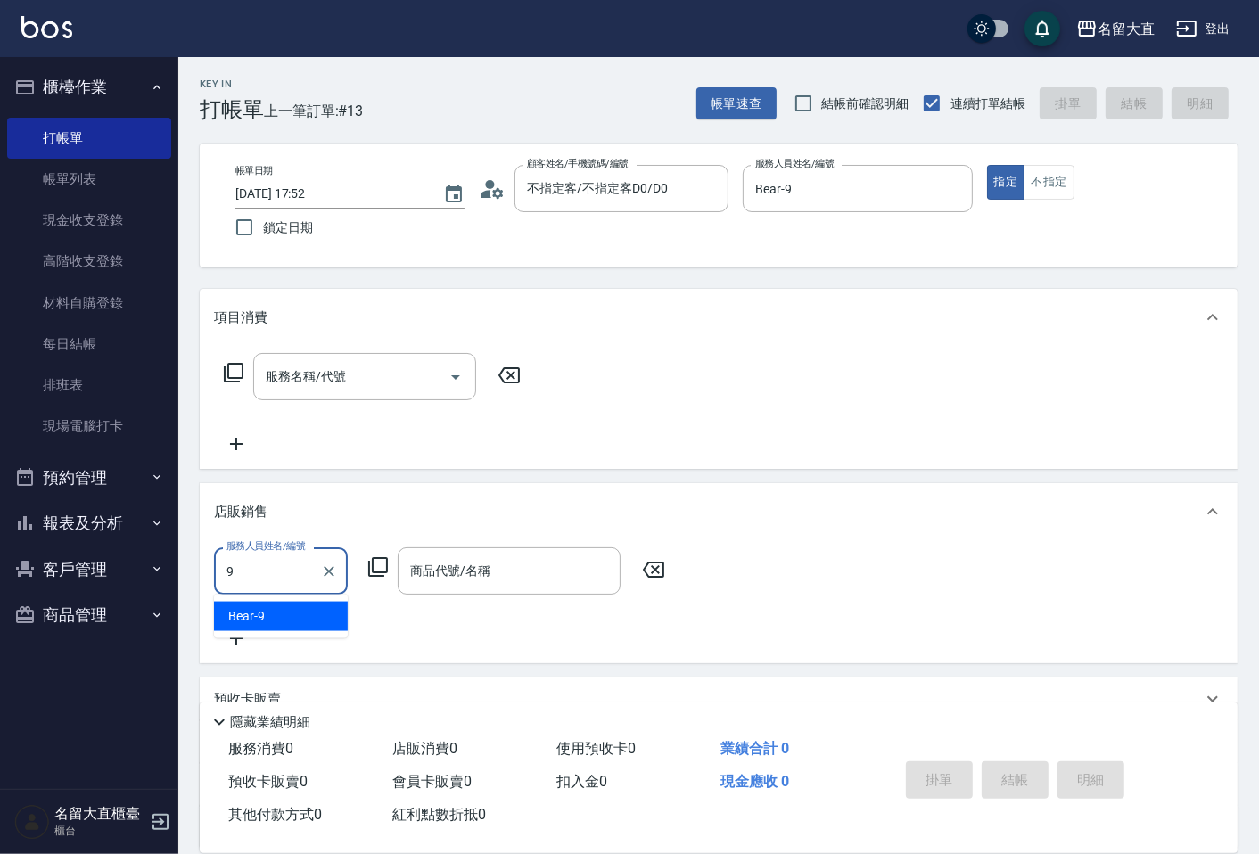
type input "Bear-9"
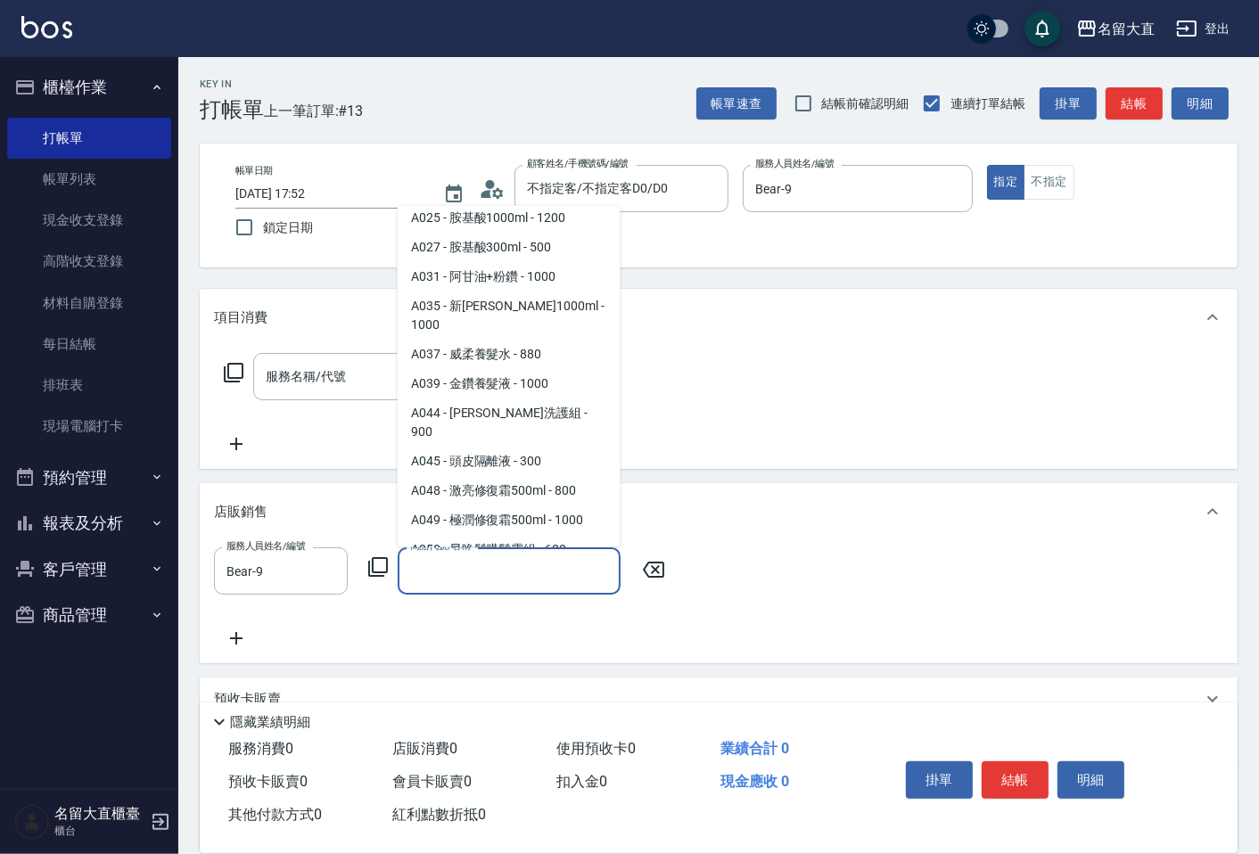
scroll to position [360, 0]
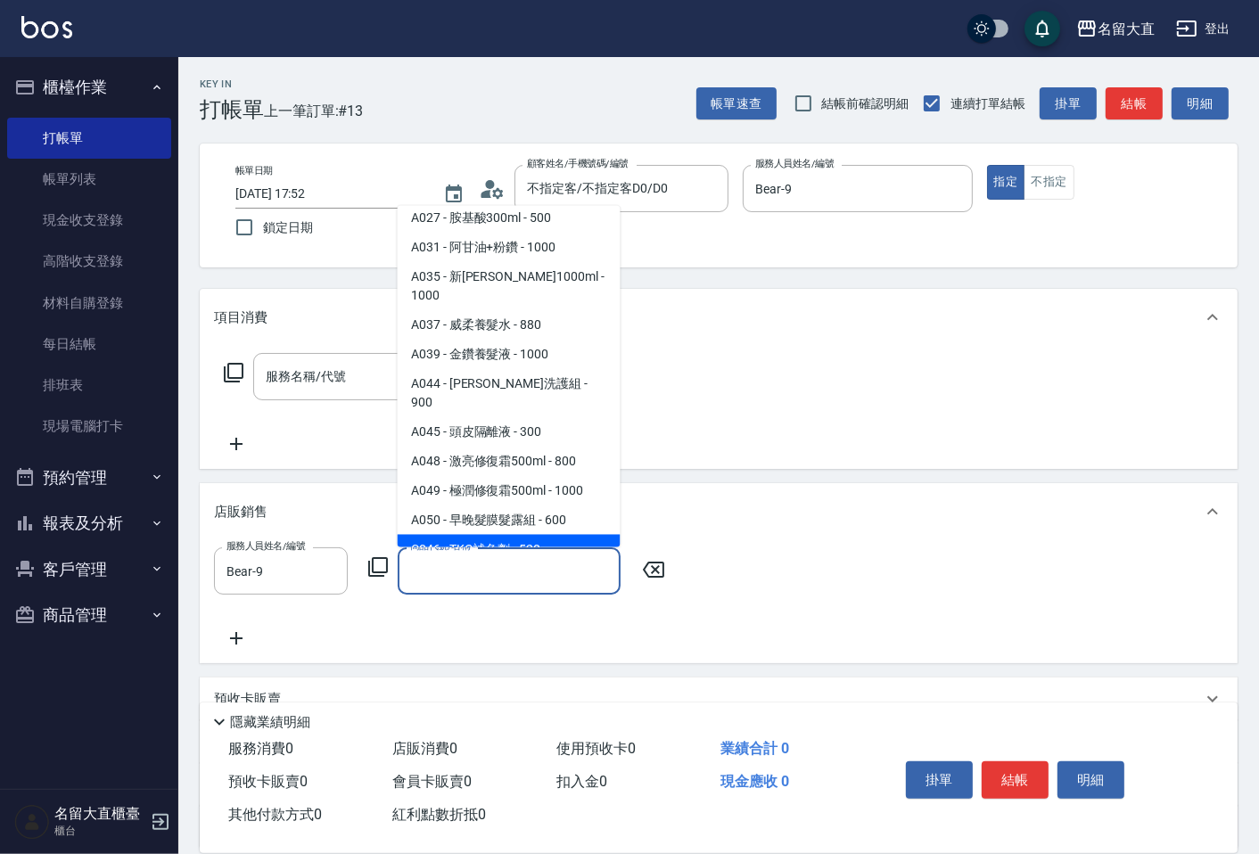
type input "TKO補色劑"
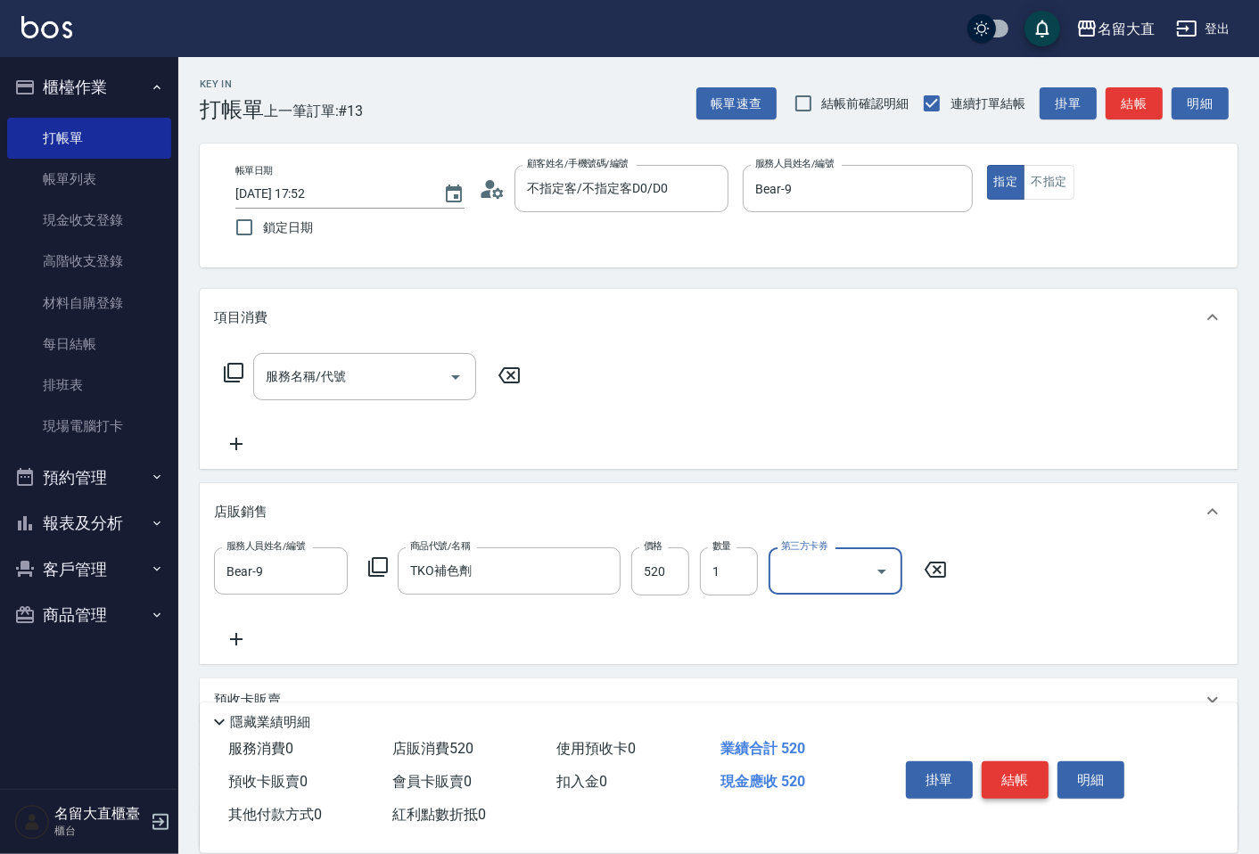
click at [1032, 761] on button "結帳" at bounding box center [1015, 779] width 67 height 37
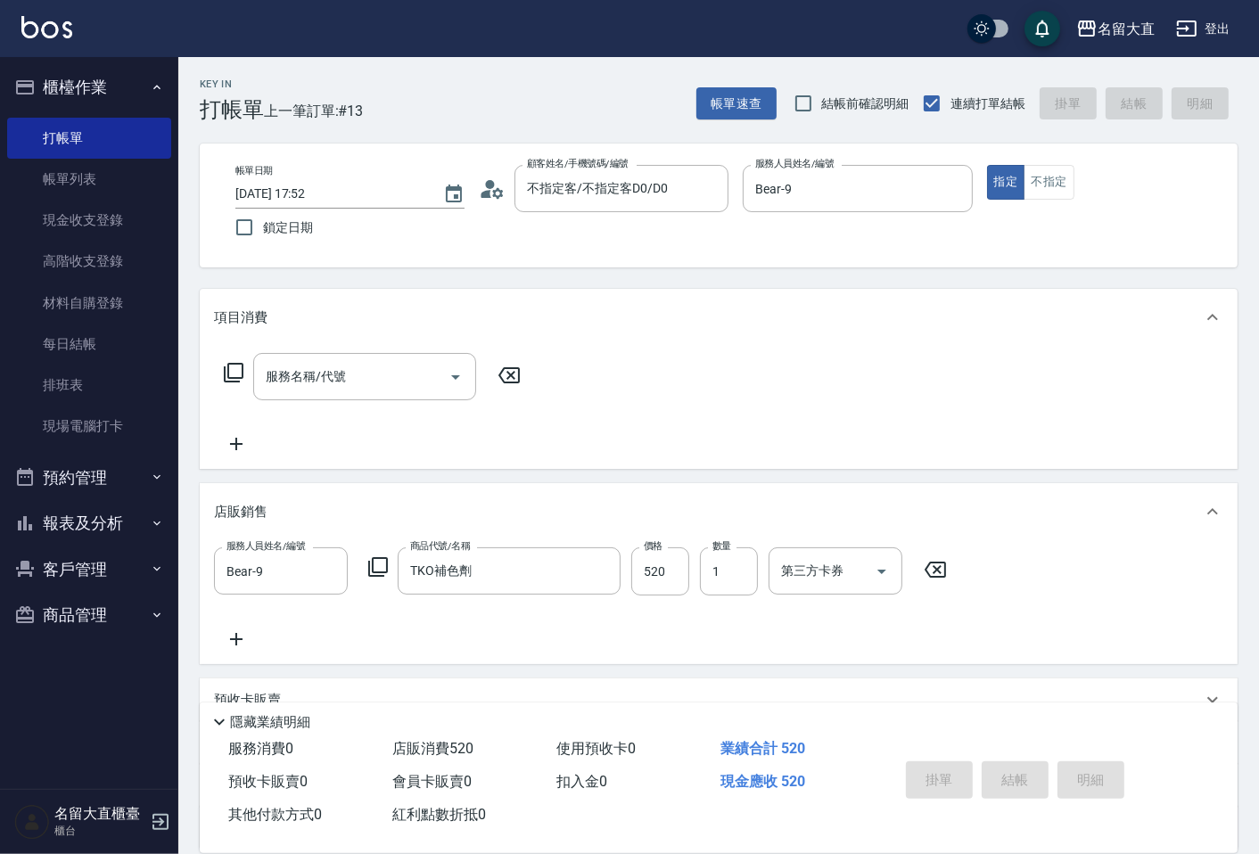
type input "[DATE] 17:54"
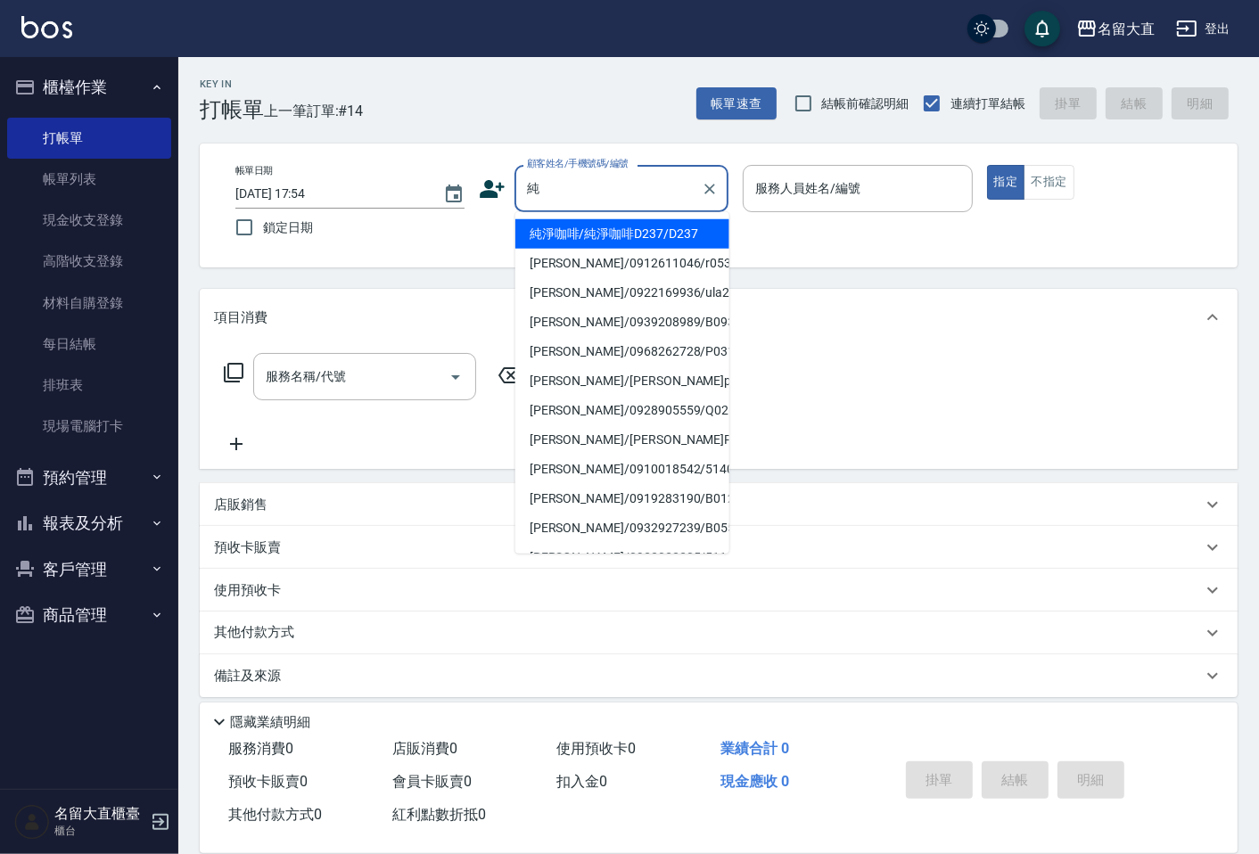
type input "純淨咖啡/純淨咖啡D237/D237"
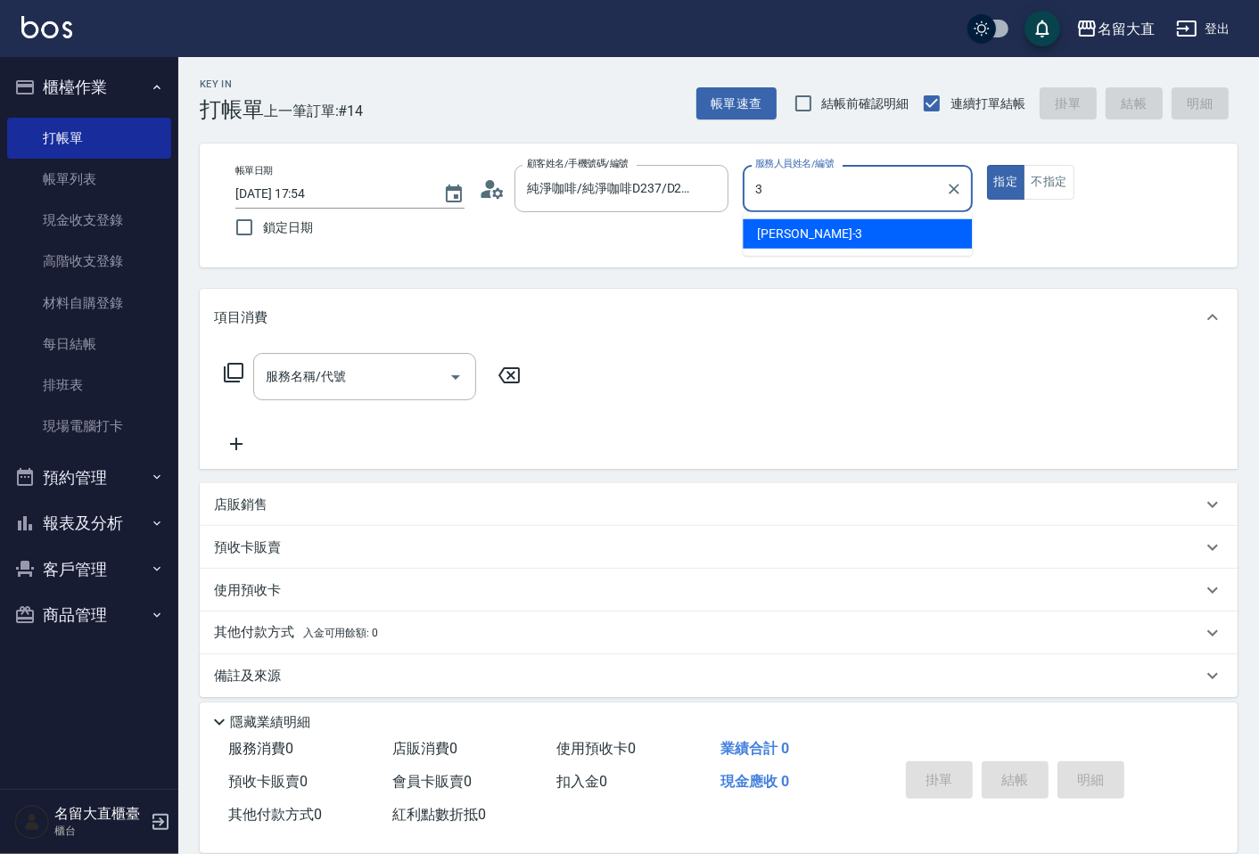
type input "[PERSON_NAME]3"
type button "true"
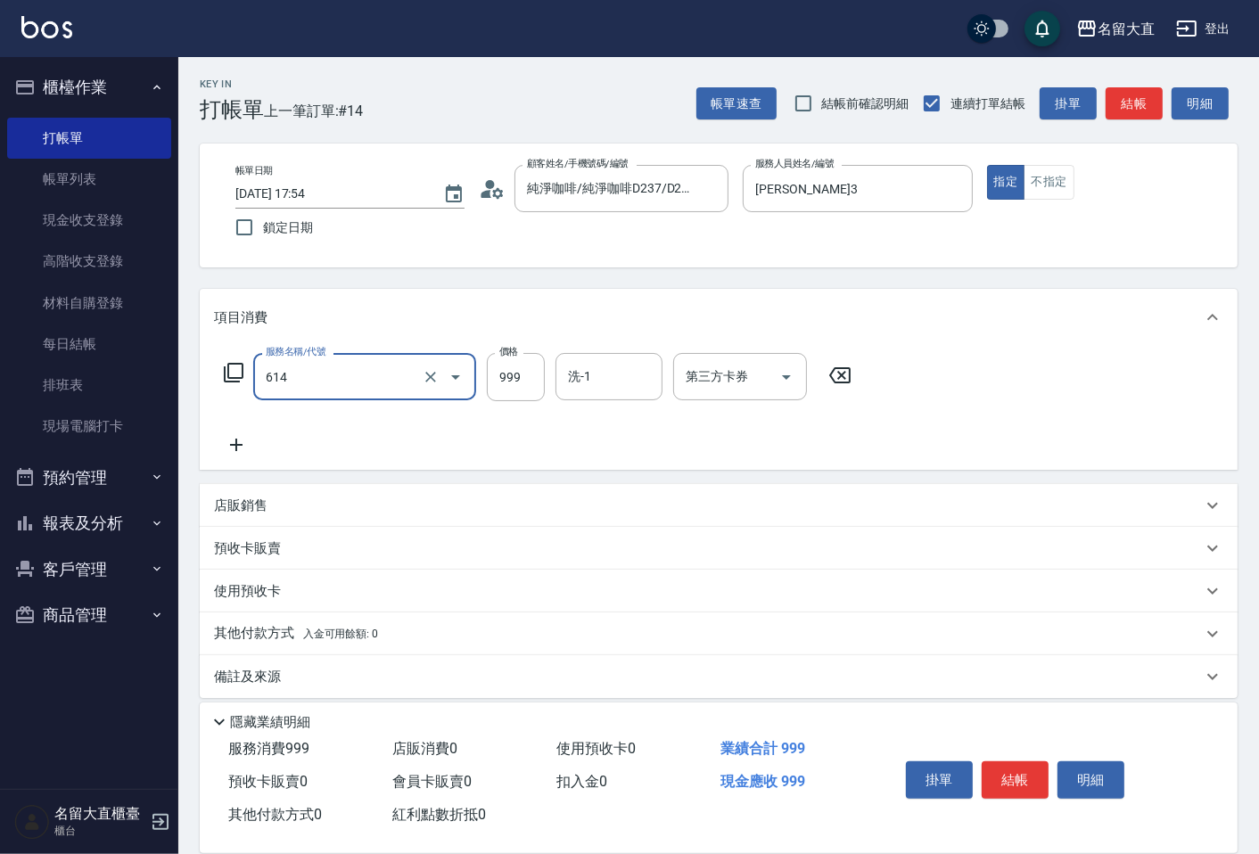
type input "去脂泥膠(614)"
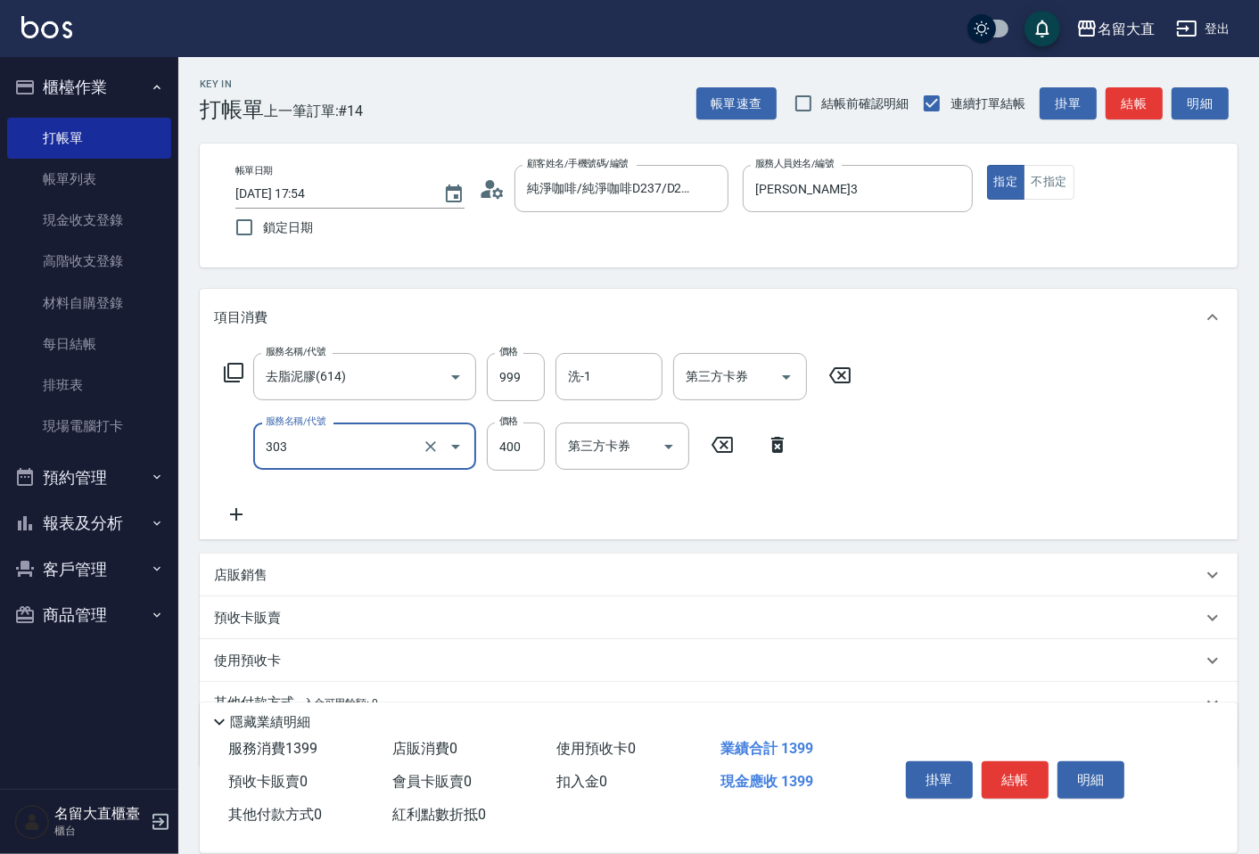
type input "剪髮(C級)(303)"
type input "300"
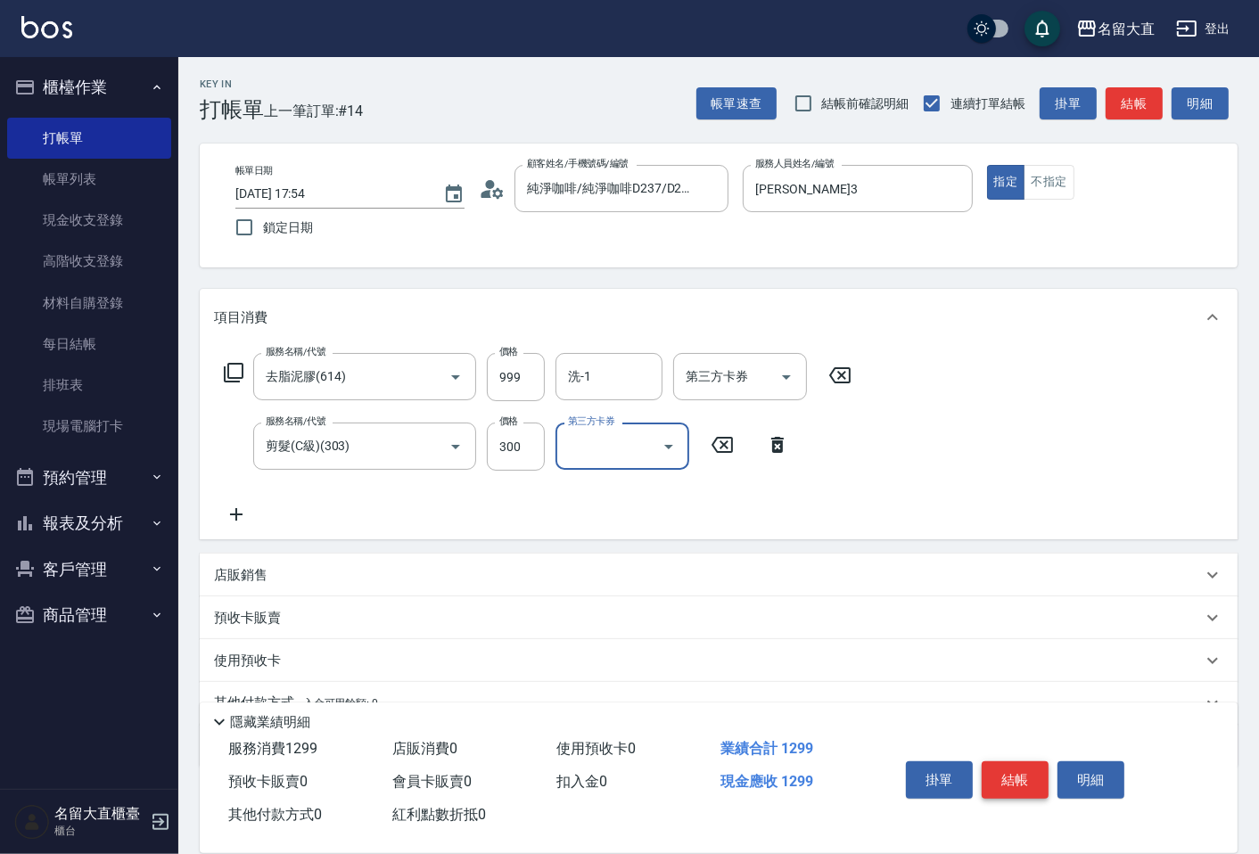
click at [1030, 777] on button "結帳" at bounding box center [1015, 779] width 67 height 37
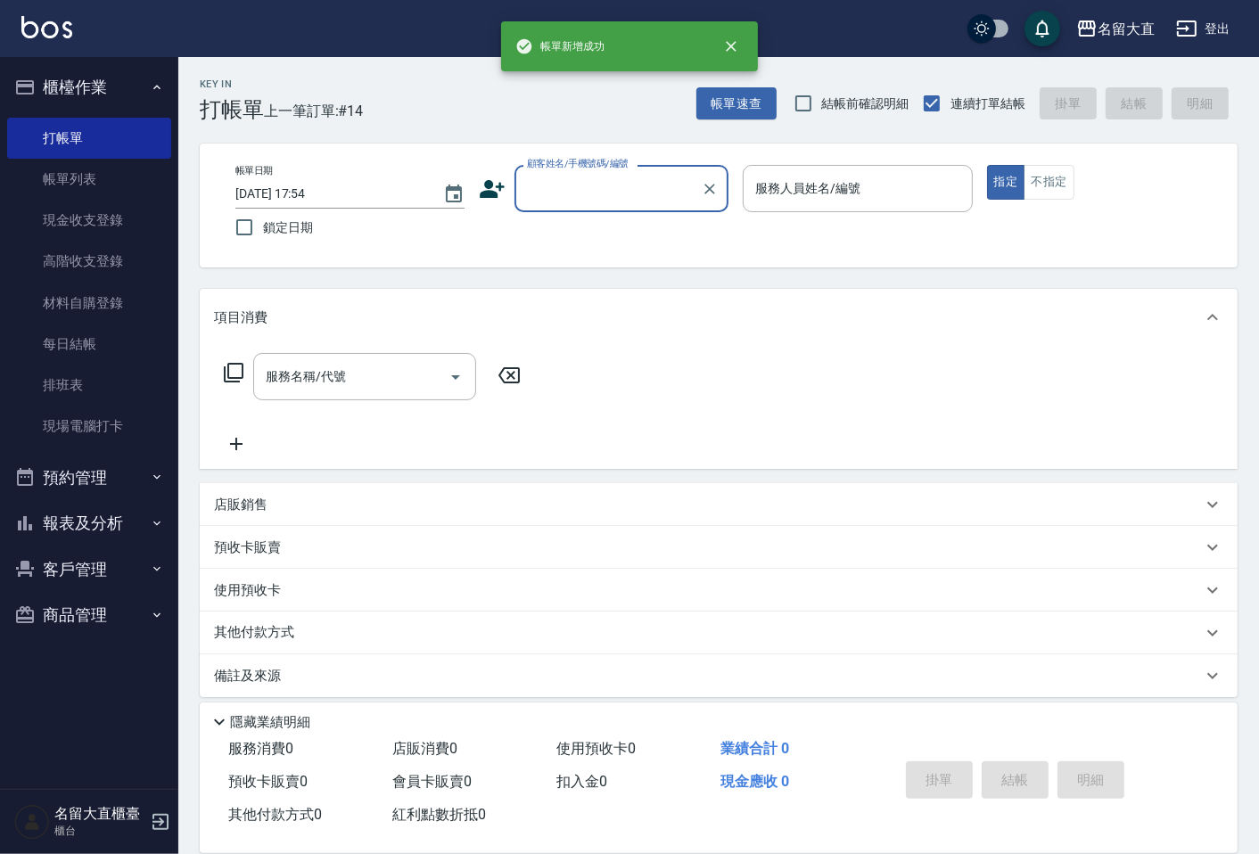
scroll to position [0, 0]
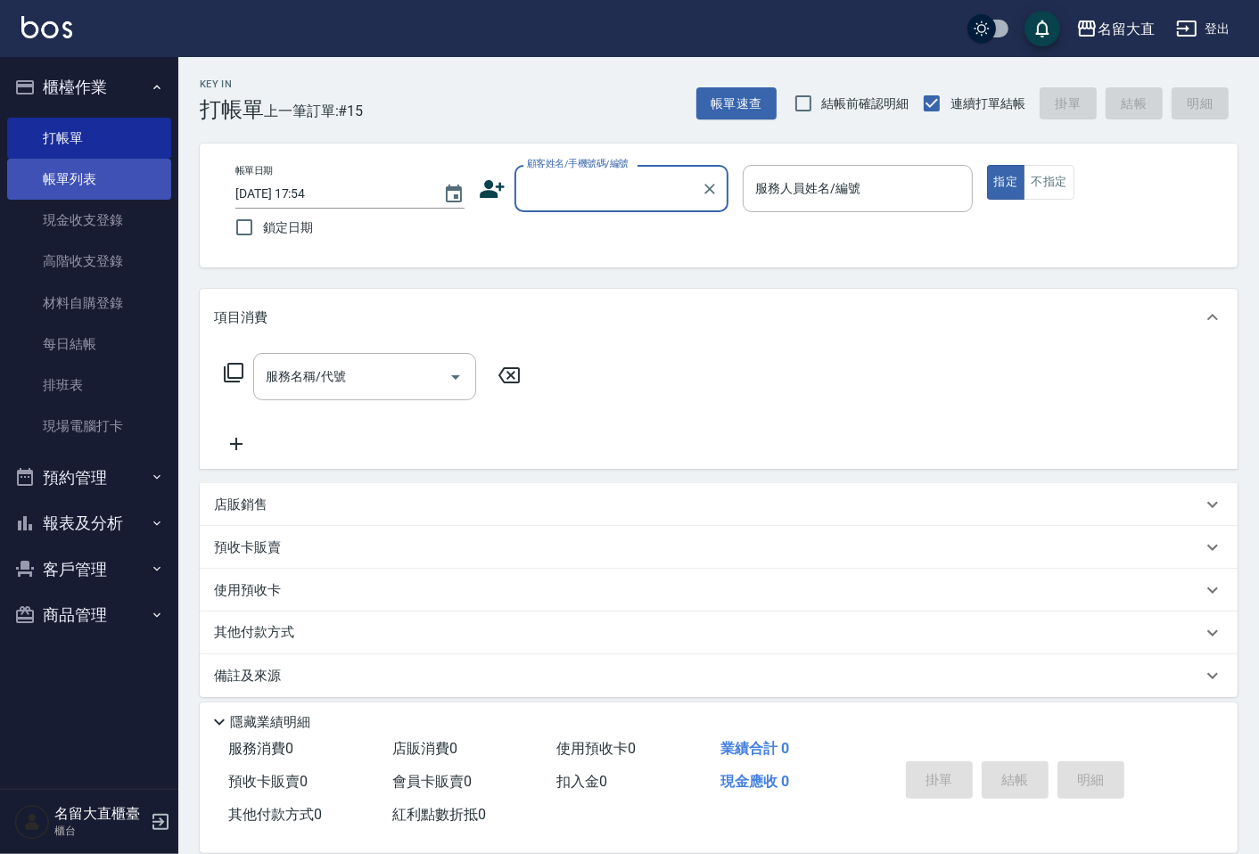
click at [85, 172] on link "帳單列表" at bounding box center [89, 179] width 164 height 41
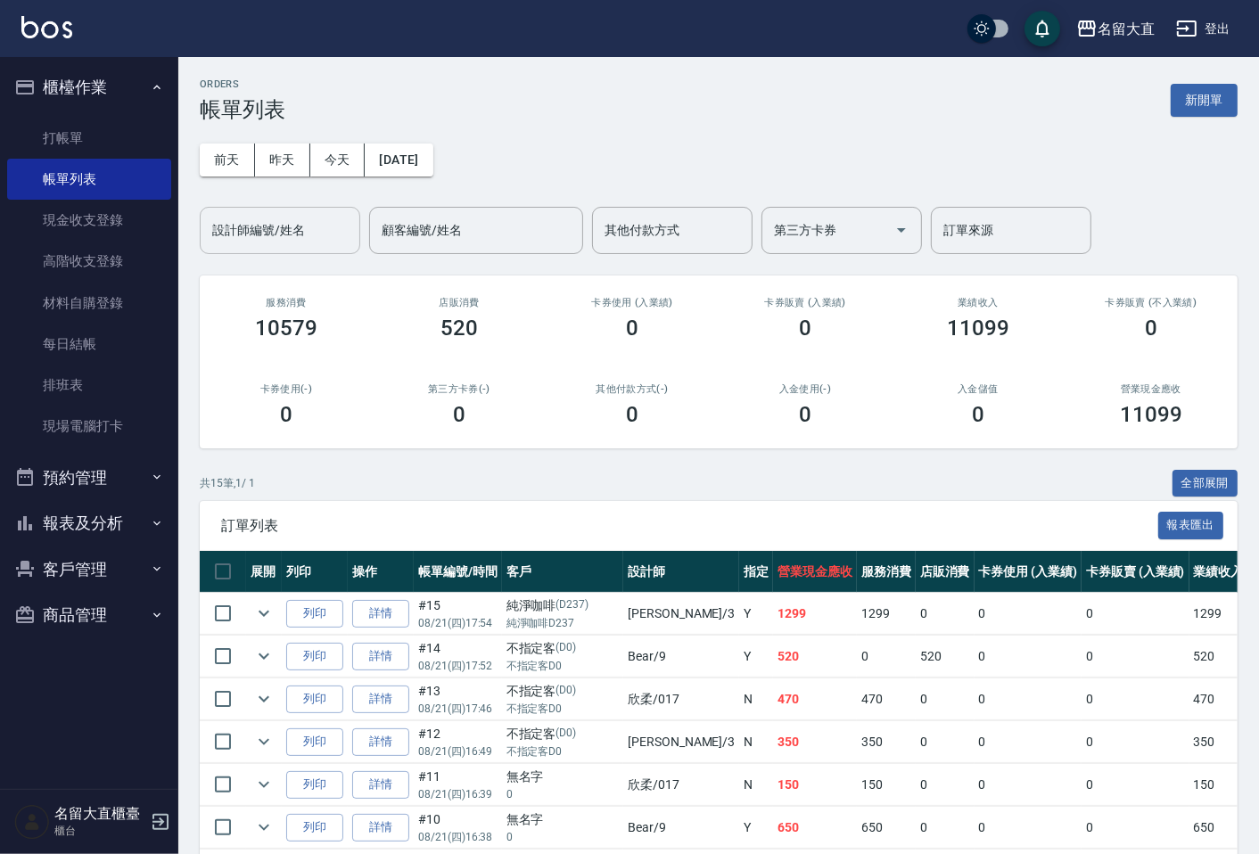
click at [284, 216] on div "設計師編號/姓名 設計師編號/姓名" at bounding box center [280, 230] width 160 height 47
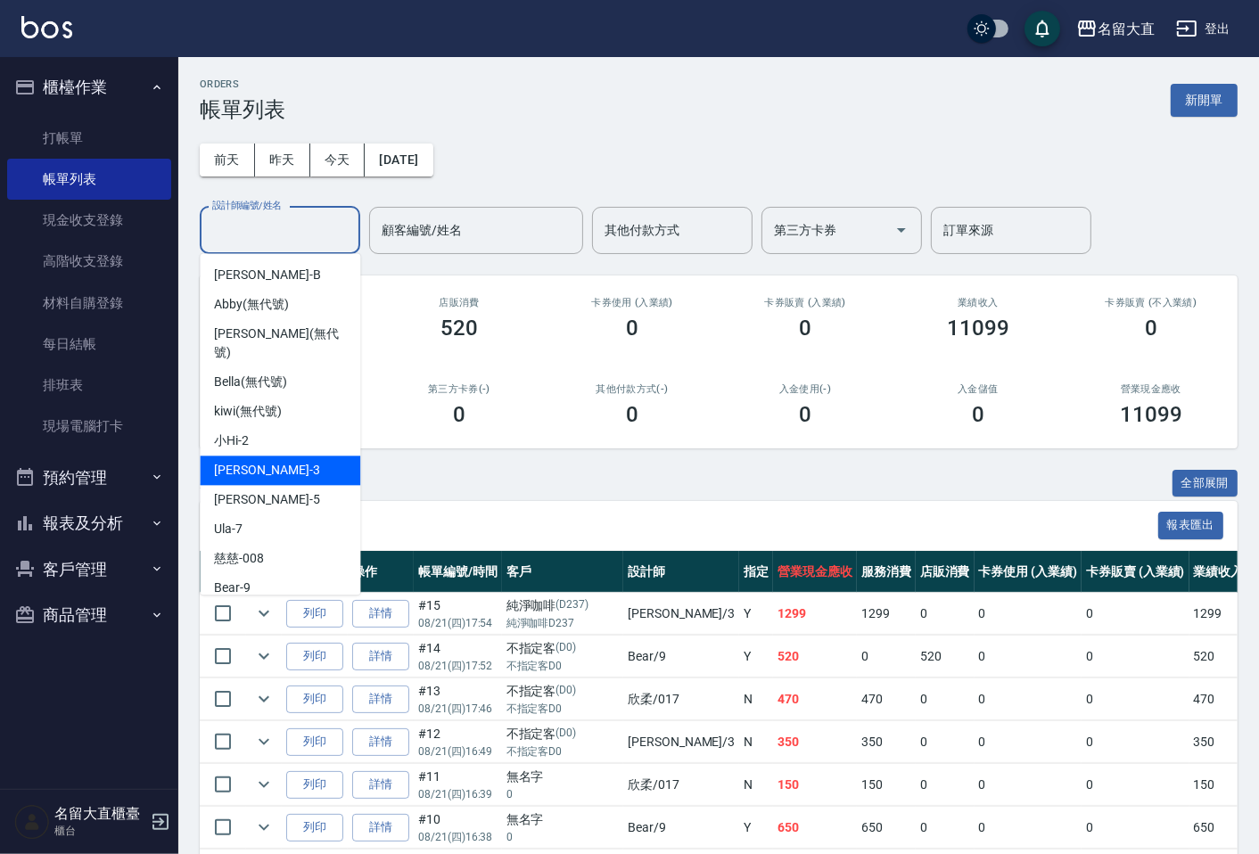
click at [248, 461] on span "[PERSON_NAME]3" at bounding box center [266, 470] width 105 height 19
type input "[PERSON_NAME]3"
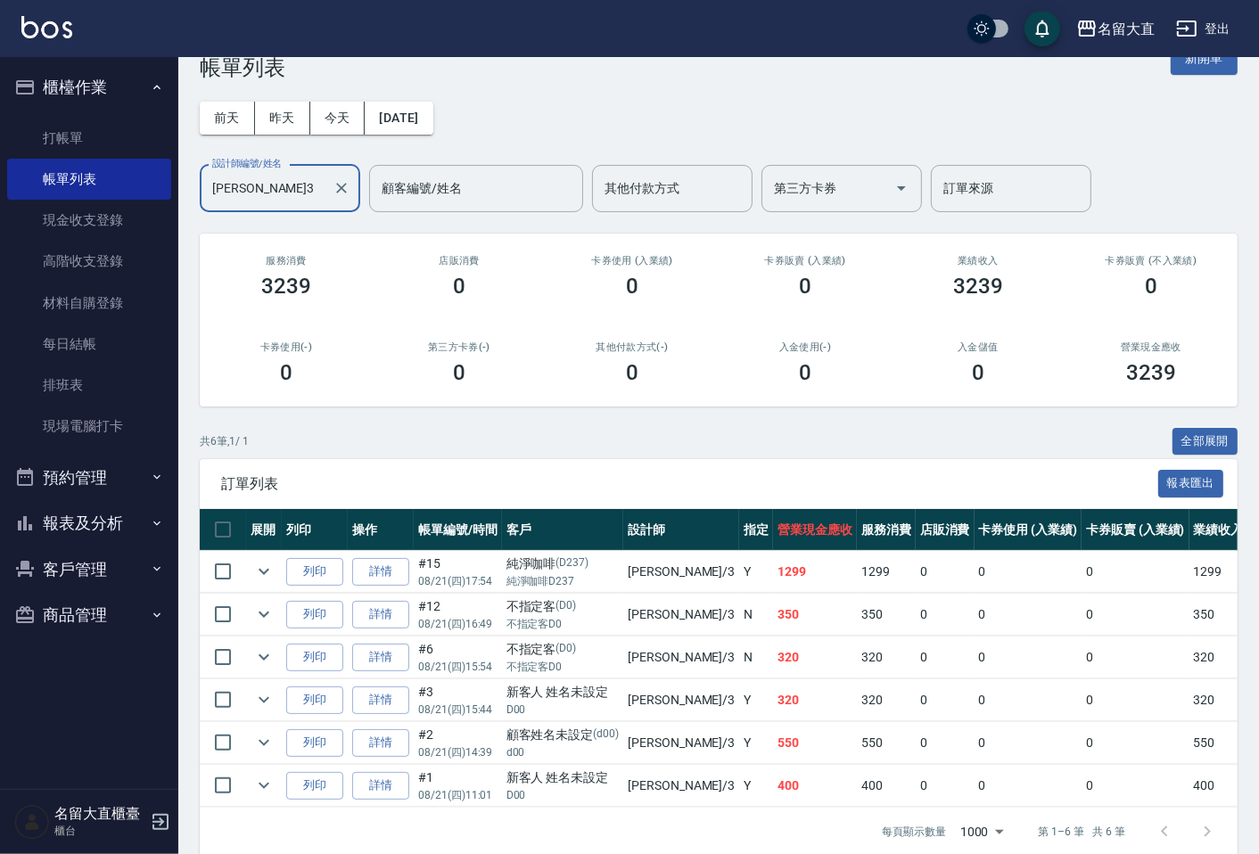
scroll to position [80, 0]
